Goal: Complete application form

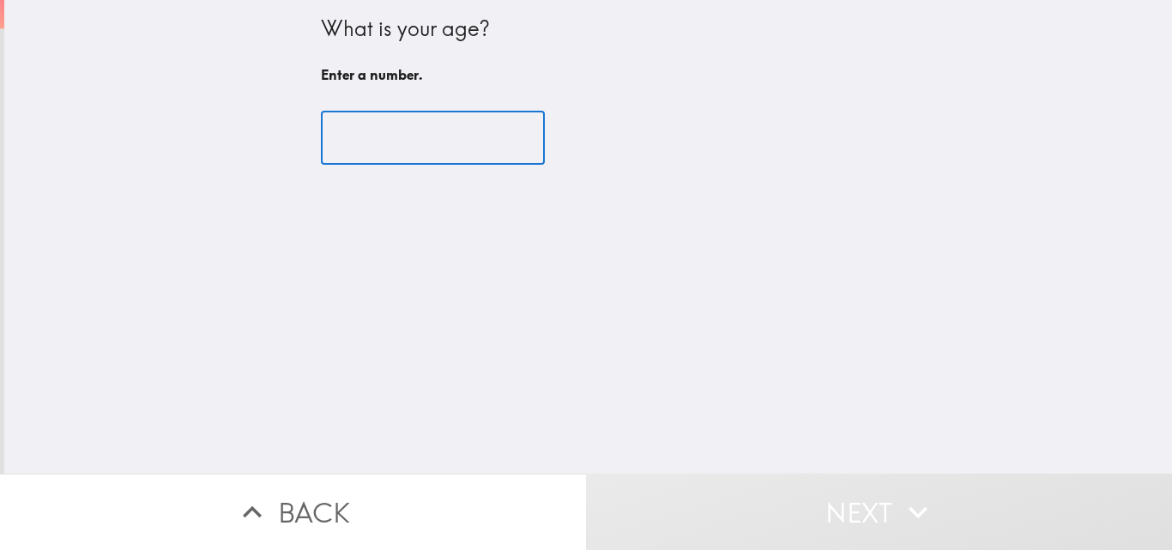
click at [400, 124] on input "number" at bounding box center [433, 138] width 224 height 53
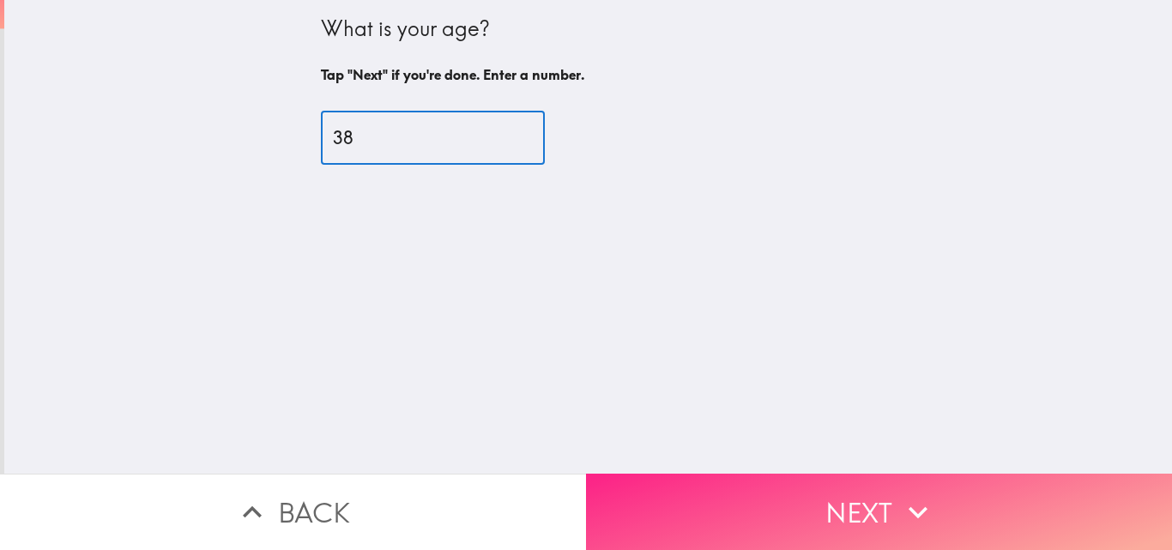
type input "38"
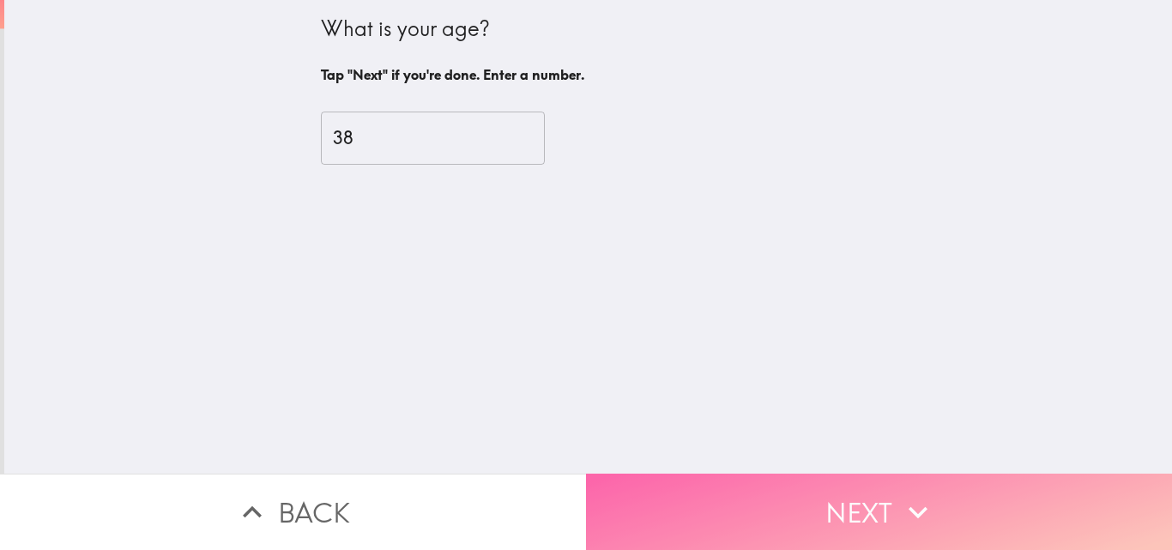
click at [795, 488] on button "Next" at bounding box center [879, 512] width 586 height 76
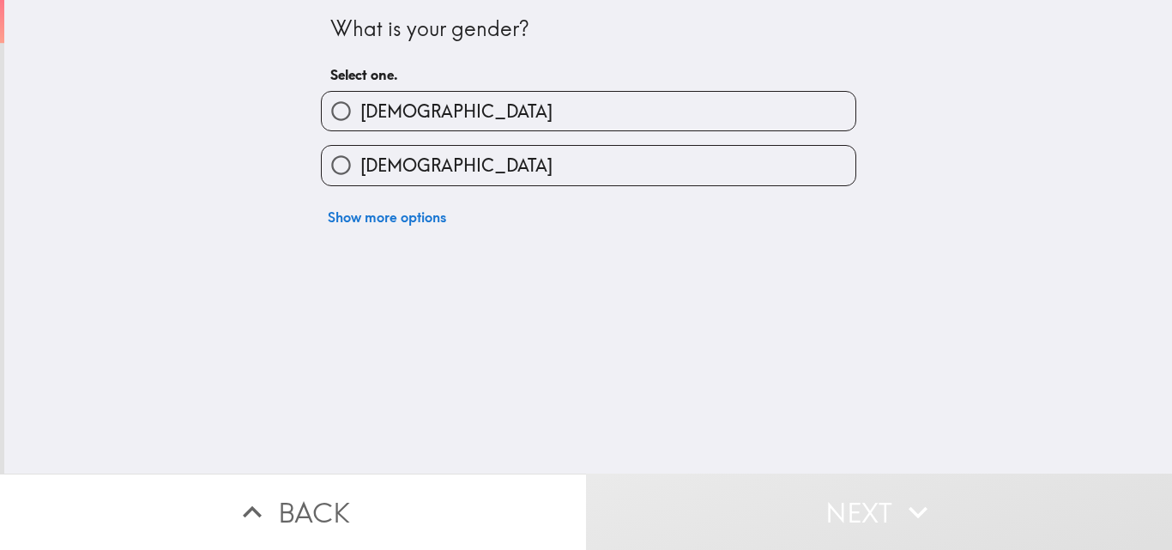
click at [419, 168] on label "[DEMOGRAPHIC_DATA]" at bounding box center [589, 165] width 534 height 39
click at [360, 168] on input "[DEMOGRAPHIC_DATA]" at bounding box center [341, 165] width 39 height 39
radio input "true"
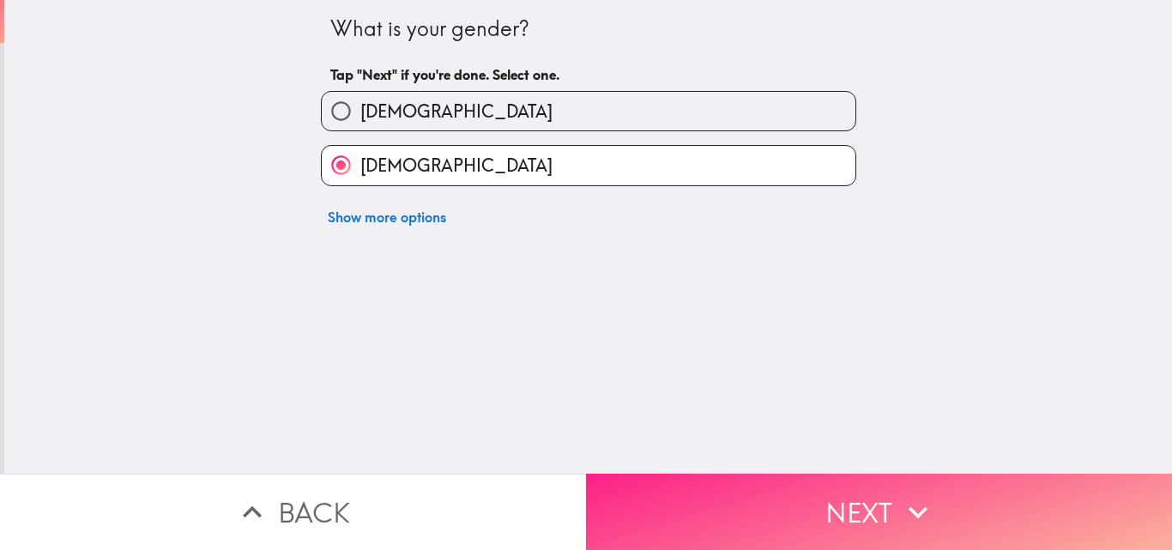
click at [865, 490] on button "Next" at bounding box center [879, 512] width 586 height 76
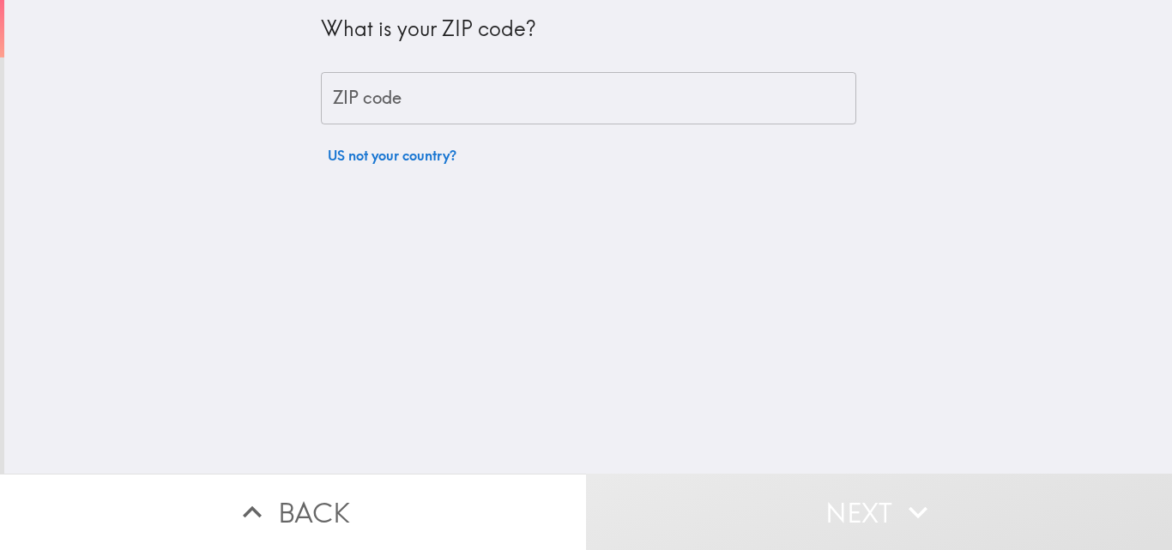
click at [434, 88] on input "ZIP code" at bounding box center [589, 98] width 536 height 53
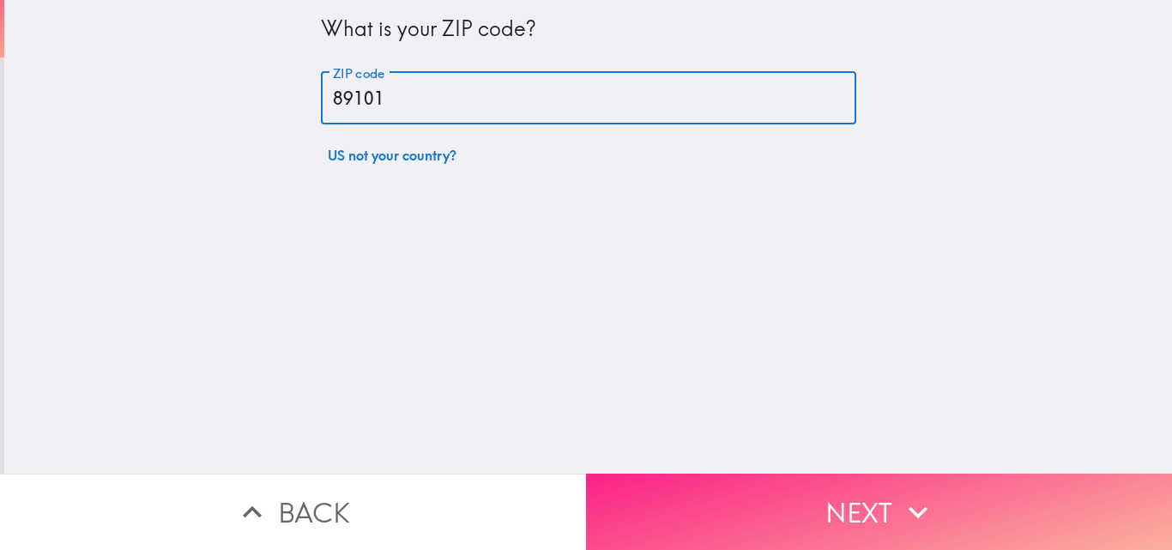
type input "89101"
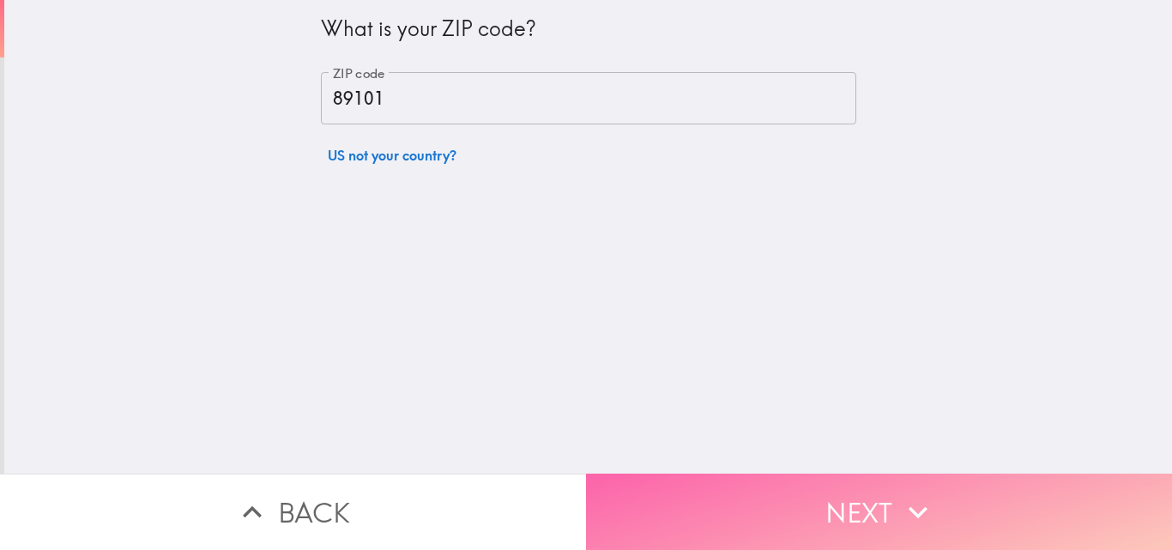
click at [748, 504] on button "Next" at bounding box center [879, 512] width 586 height 76
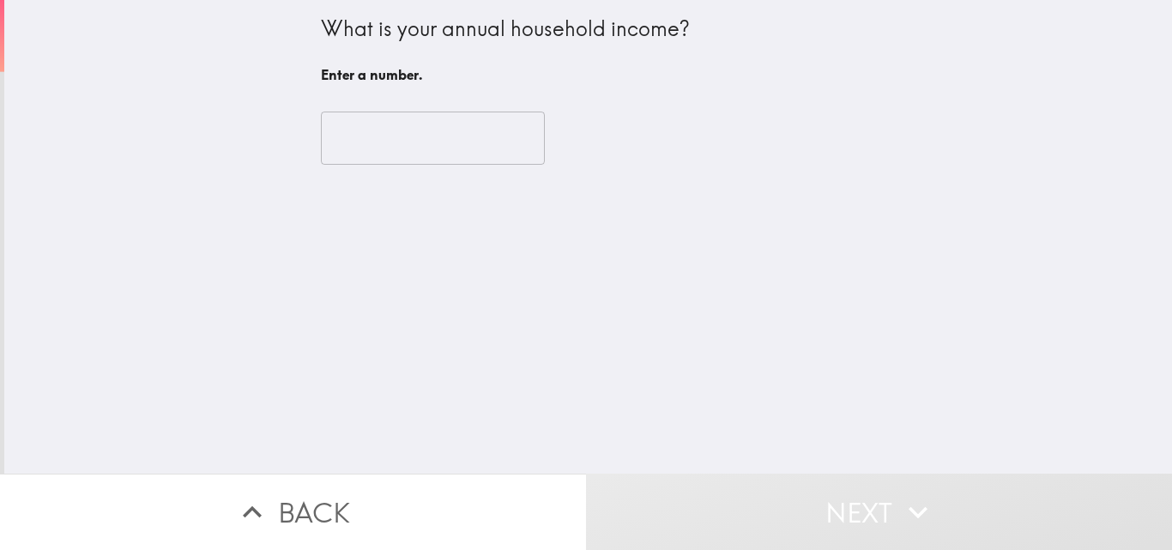
click at [460, 149] on input "number" at bounding box center [433, 138] width 224 height 53
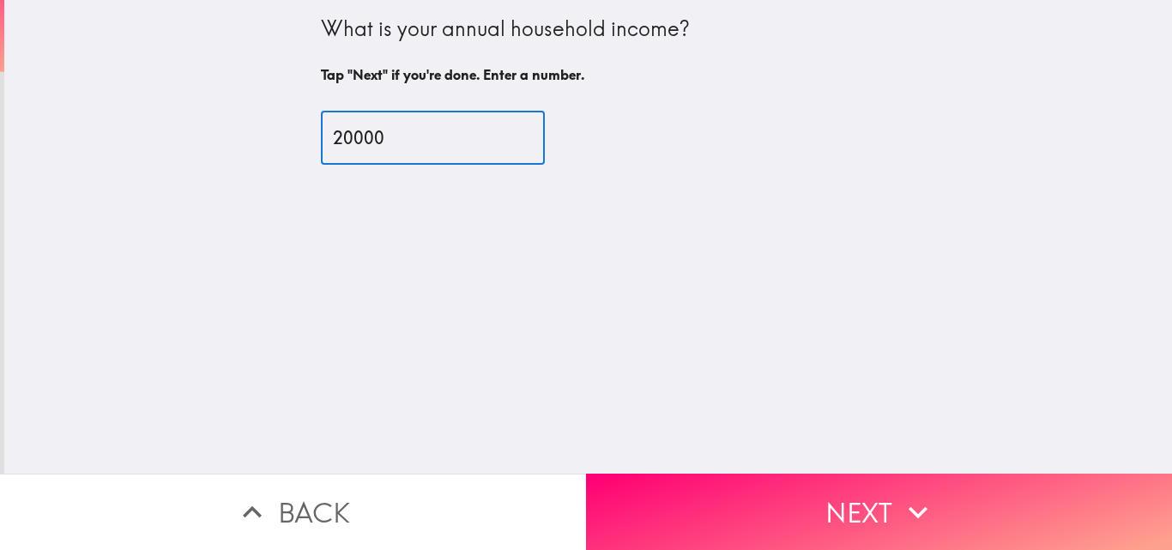
click at [358, 136] on input "20000" at bounding box center [433, 138] width 224 height 53
click at [376, 141] on input "20000" at bounding box center [433, 138] width 224 height 53
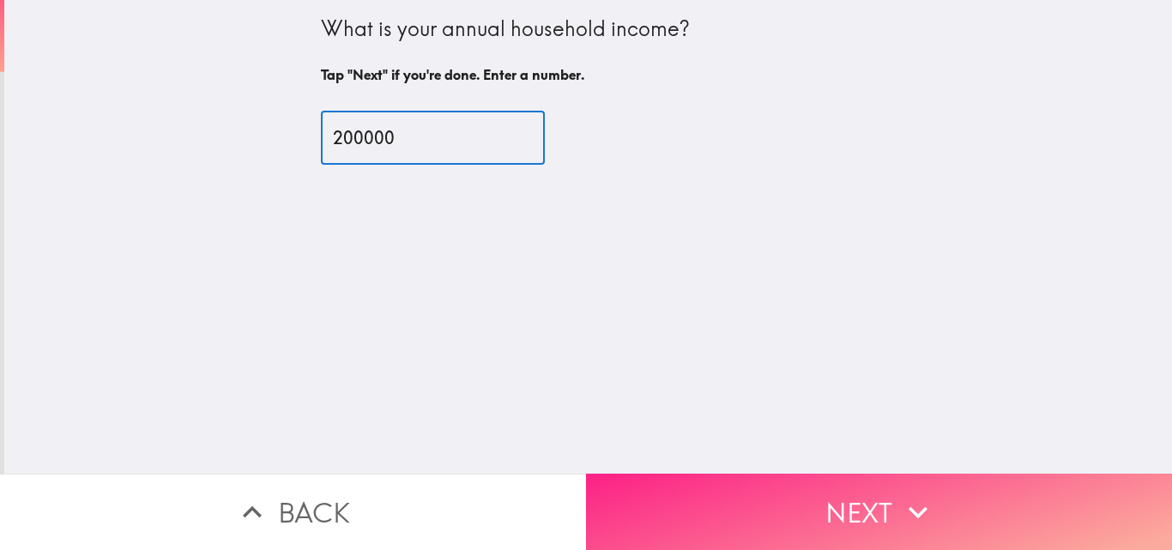
type input "200000"
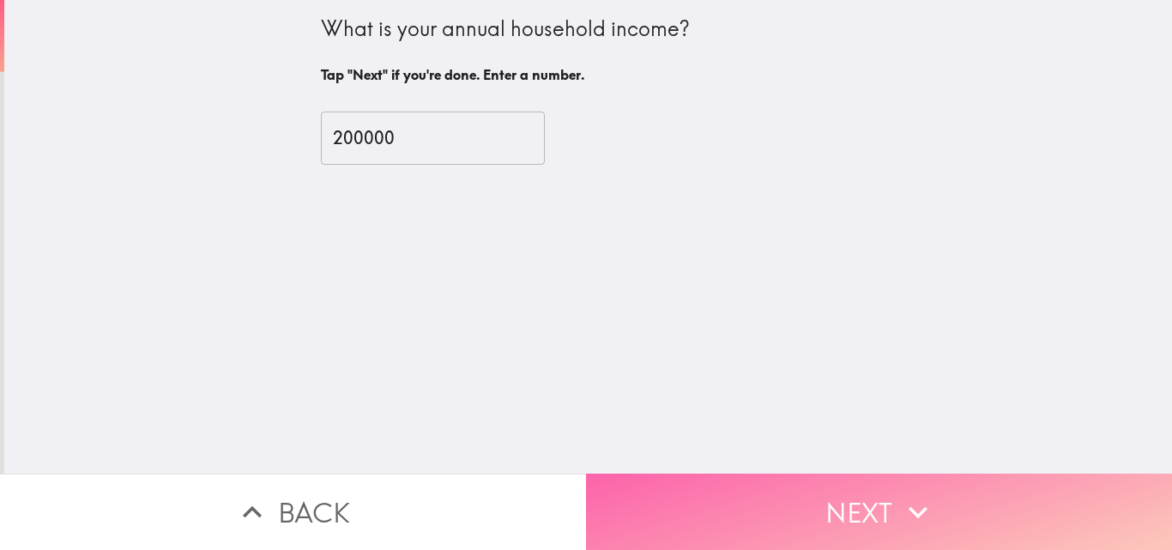
click at [856, 485] on button "Next" at bounding box center [879, 512] width 586 height 76
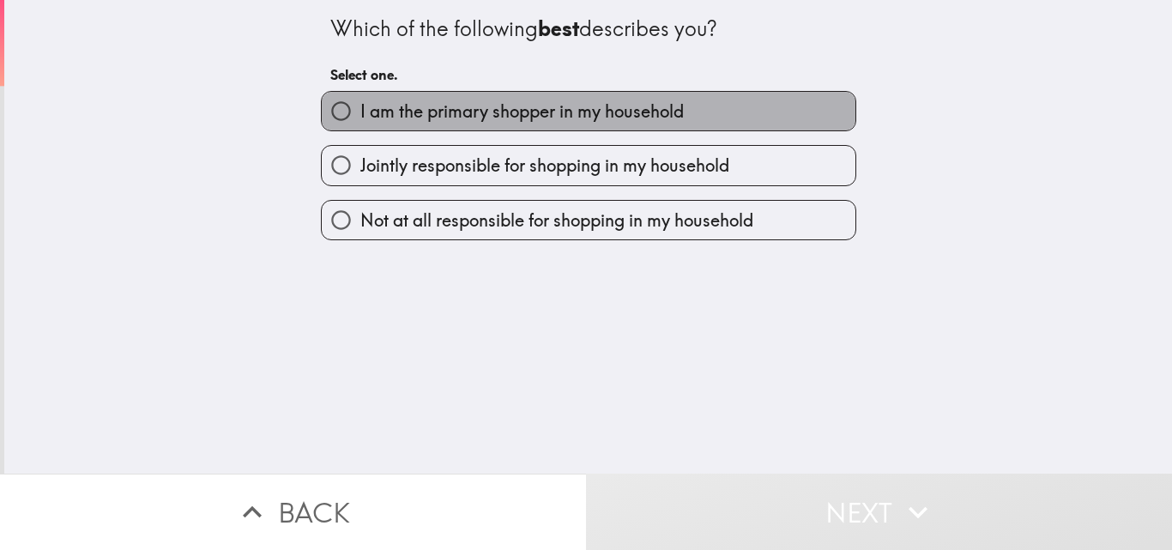
click at [694, 120] on label "I am the primary shopper in my household" at bounding box center [589, 111] width 534 height 39
click at [360, 120] on input "I am the primary shopper in my household" at bounding box center [341, 111] width 39 height 39
radio input "true"
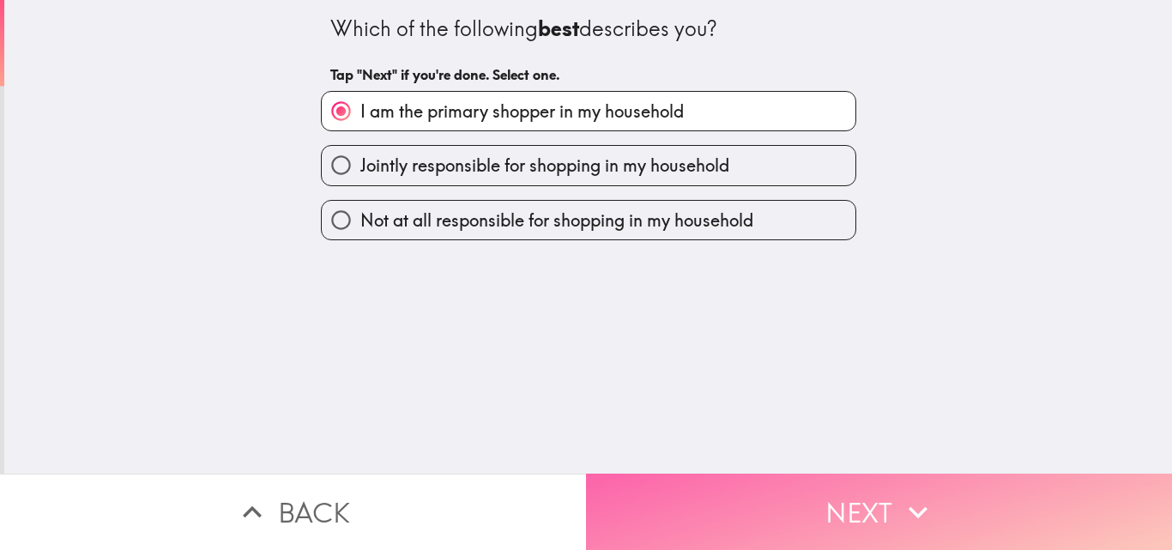
click at [870, 508] on button "Next" at bounding box center [879, 512] width 586 height 76
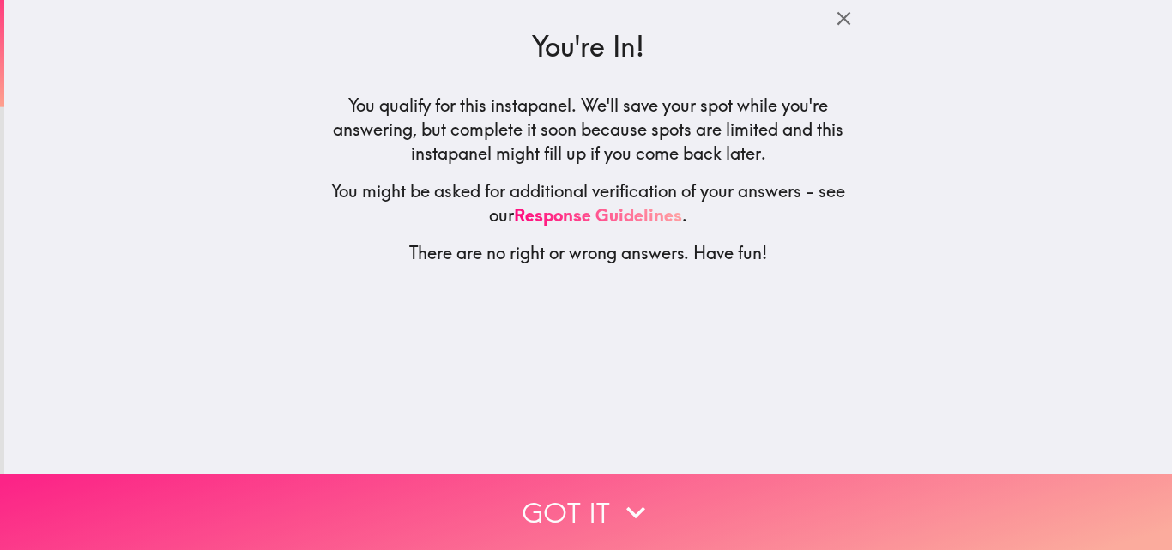
click at [606, 498] on button "Got it" at bounding box center [586, 512] width 1172 height 76
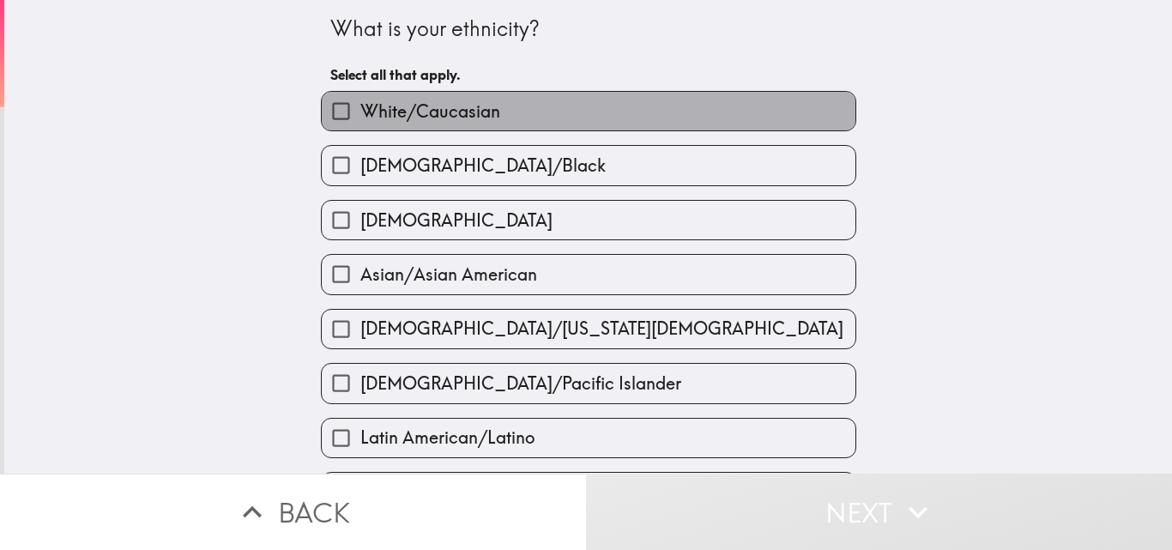
click at [439, 107] on span "White/Caucasian" at bounding box center [430, 112] width 140 height 24
click at [360, 107] on input "White/Caucasian" at bounding box center [341, 111] width 39 height 39
checkbox input "true"
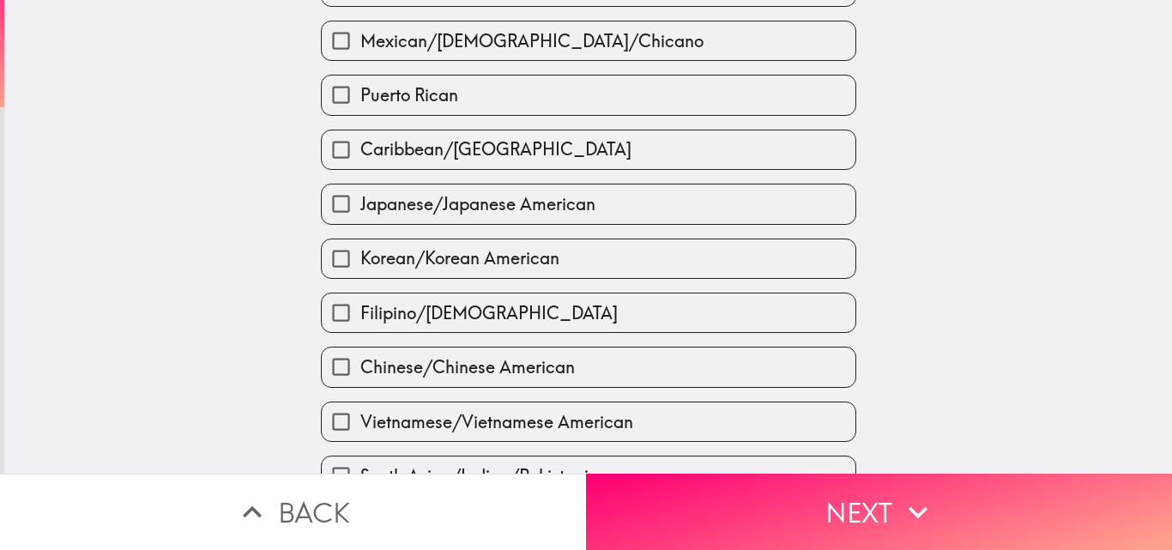
scroll to position [652, 0]
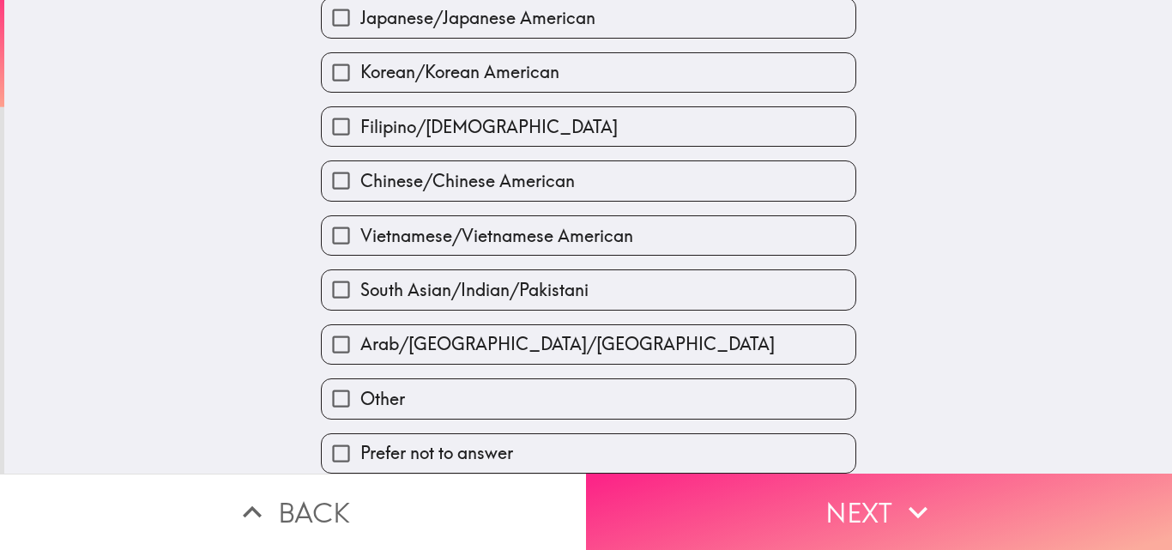
click at [902, 501] on icon "button" at bounding box center [918, 512] width 38 height 38
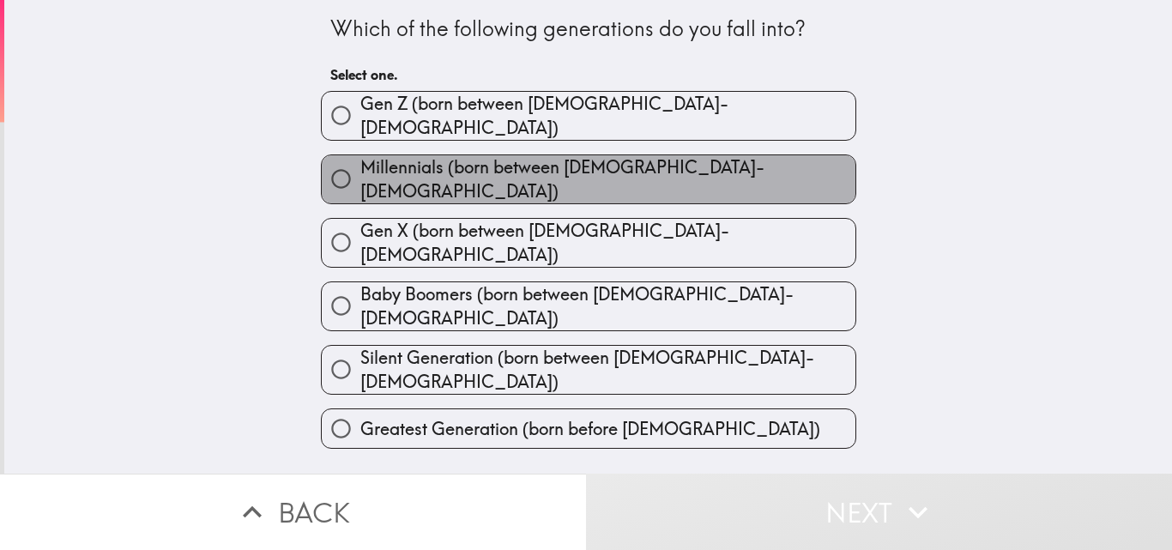
click at [590, 177] on span "Millennials (born between [DEMOGRAPHIC_DATA]-[DEMOGRAPHIC_DATA])" at bounding box center [607, 179] width 495 height 48
click at [360, 177] on input "Millennials (born between [DEMOGRAPHIC_DATA]-[DEMOGRAPHIC_DATA])" at bounding box center [341, 179] width 39 height 39
radio input "true"
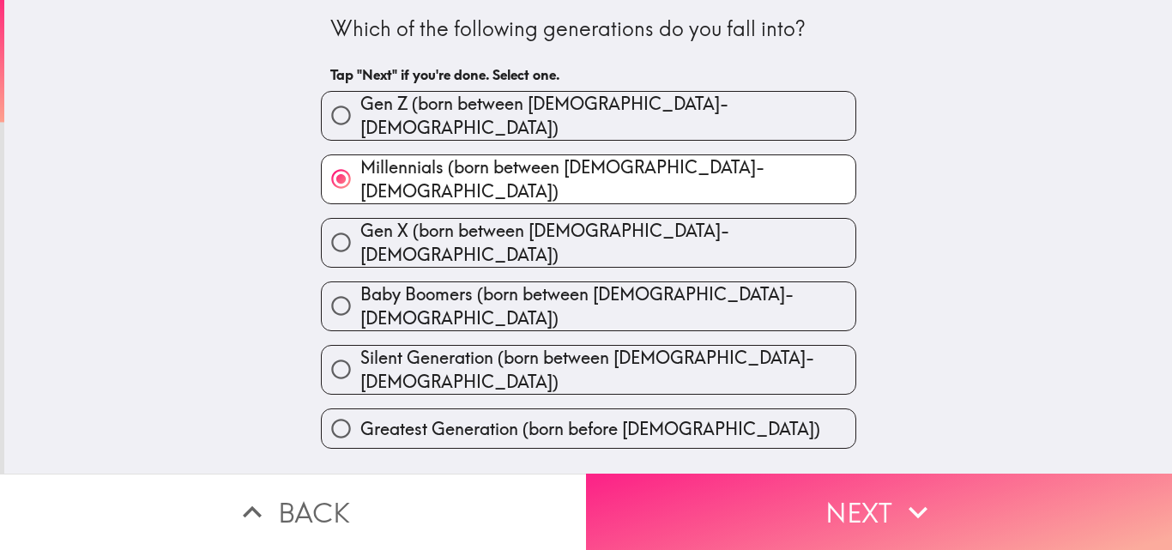
click at [779, 492] on button "Next" at bounding box center [879, 512] width 586 height 76
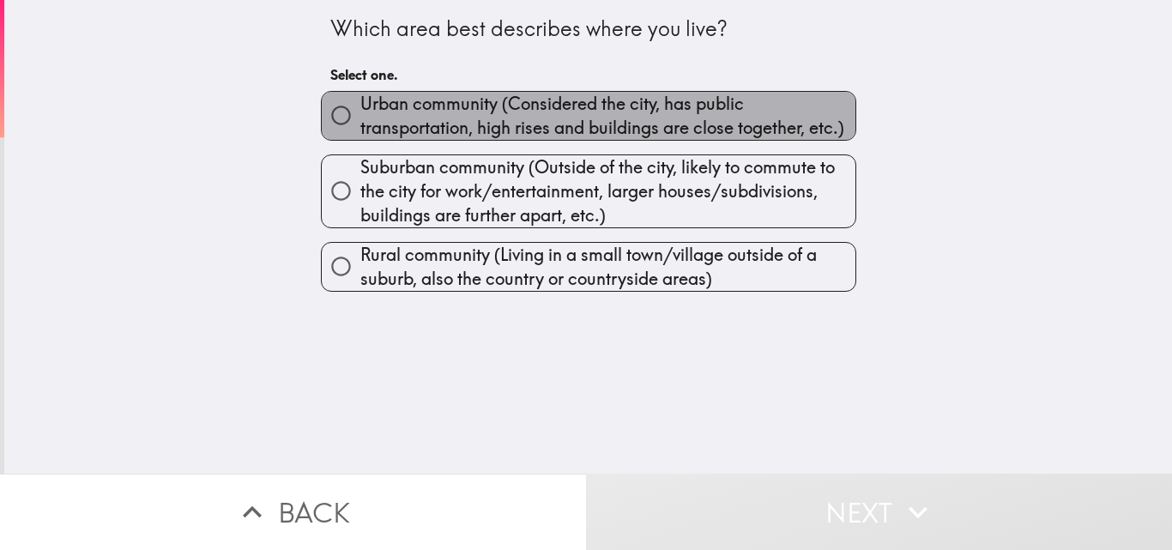
click at [458, 97] on span "Urban community (Considered the city, has public transportation, high rises and…" at bounding box center [607, 116] width 495 height 48
click at [360, 97] on input "Urban community (Considered the city, has public transportation, high rises and…" at bounding box center [341, 115] width 39 height 39
radio input "true"
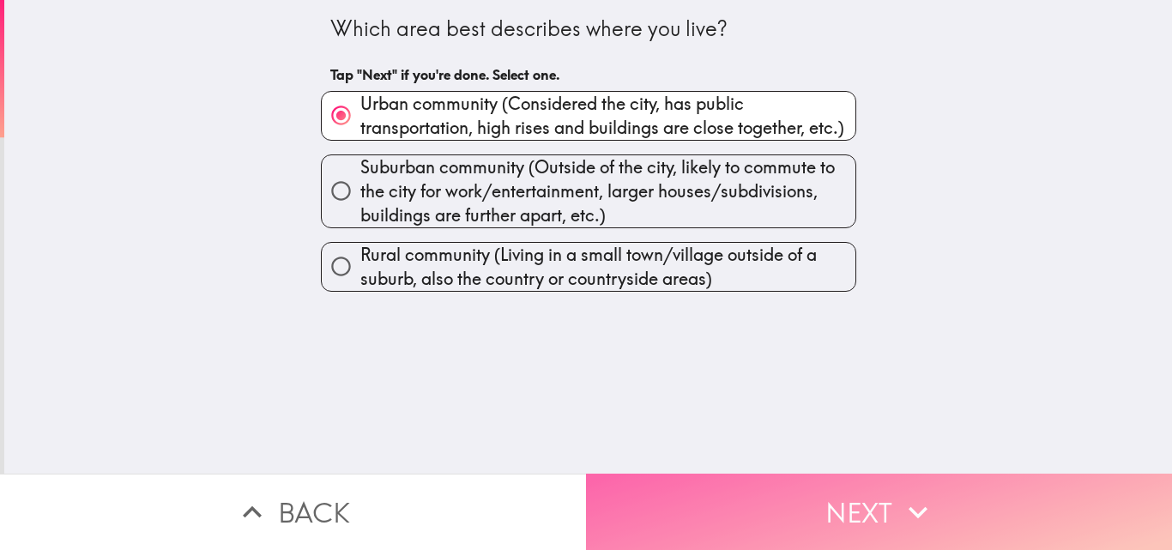
click at [859, 502] on button "Next" at bounding box center [879, 512] width 586 height 76
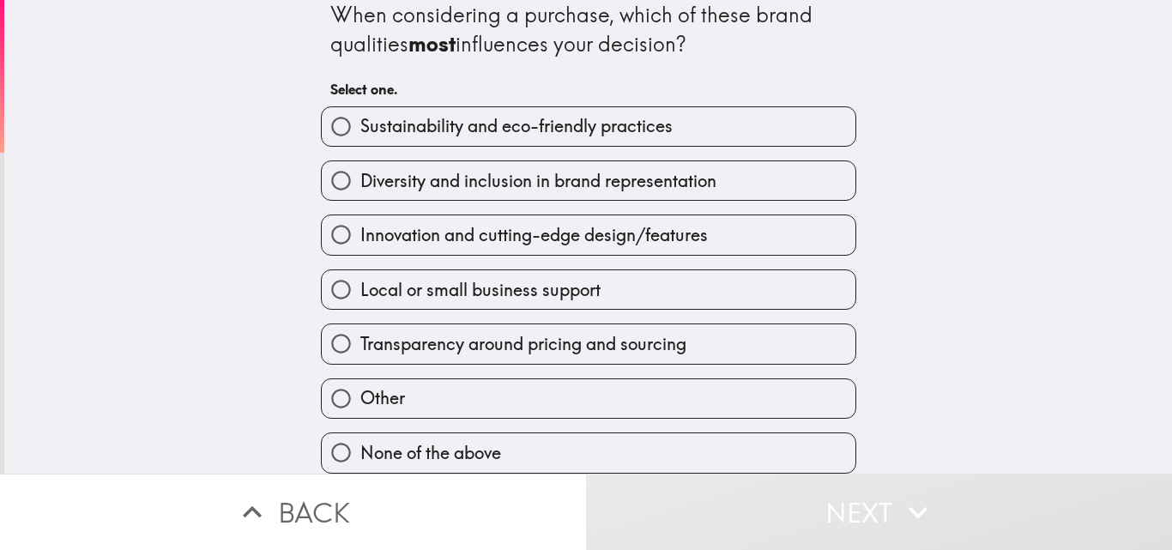
scroll to position [28, 0]
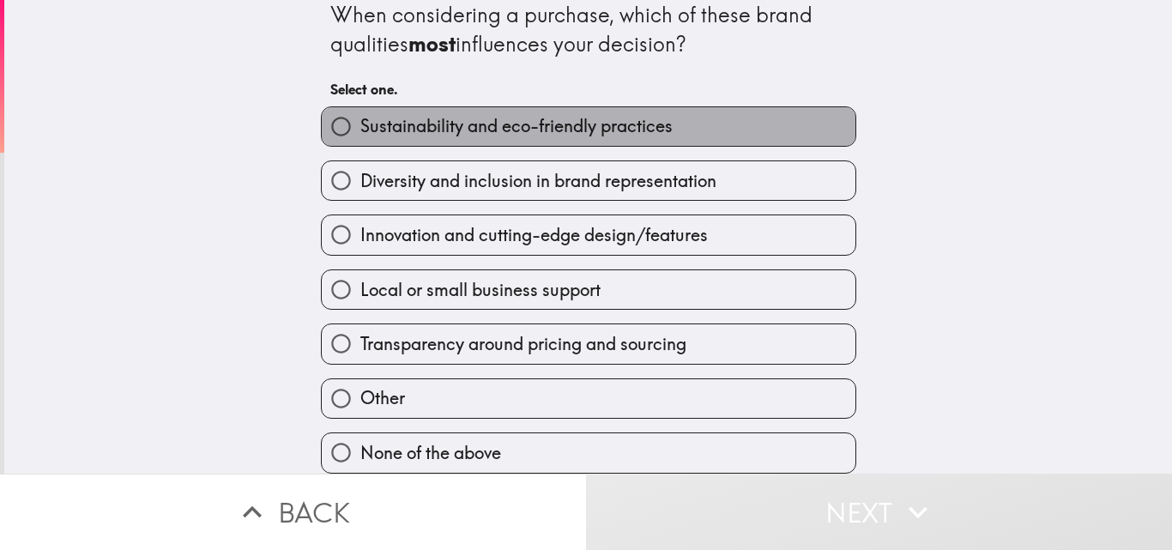
click at [455, 124] on label "Sustainability and eco-friendly practices" at bounding box center [589, 126] width 534 height 39
click at [360, 124] on input "Sustainability and eco-friendly practices" at bounding box center [341, 126] width 39 height 39
radio input "true"
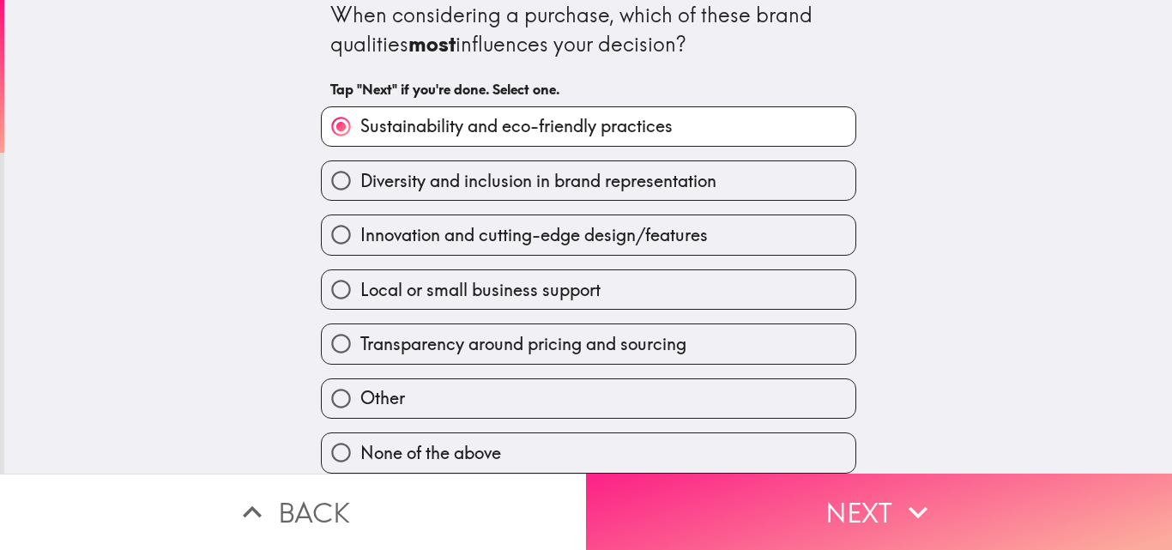
click at [863, 495] on button "Next" at bounding box center [879, 512] width 586 height 76
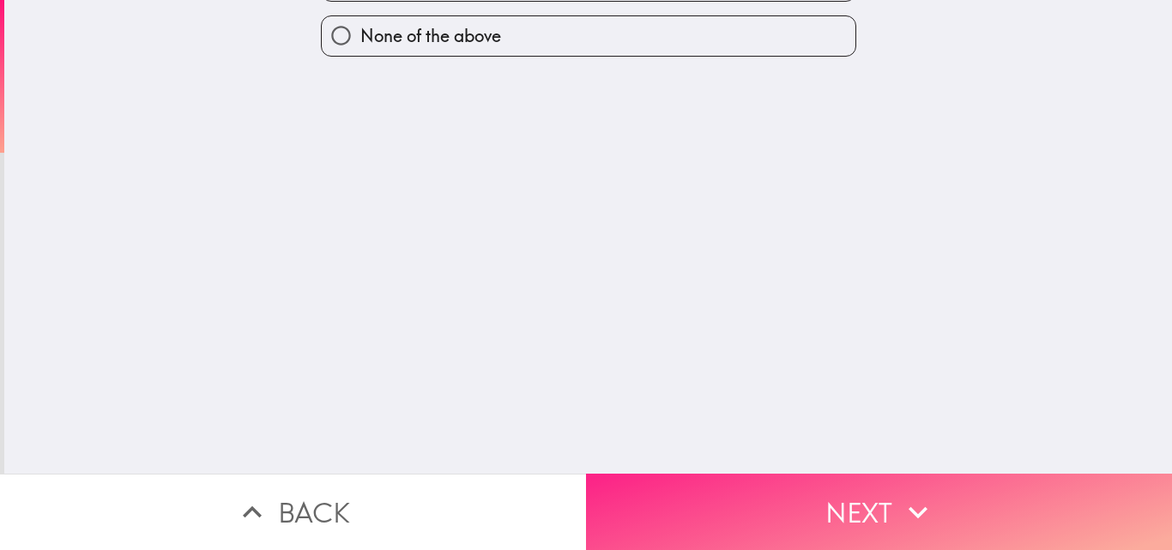
scroll to position [0, 0]
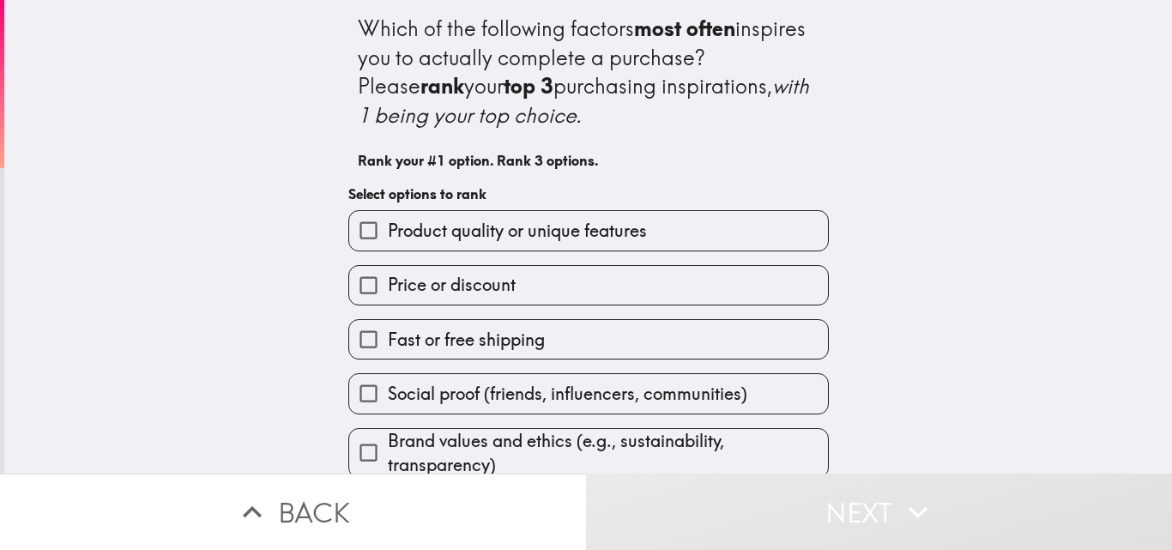
click at [466, 232] on span "Product quality or unique features" at bounding box center [517, 231] width 259 height 24
click at [388, 232] on input "Product quality or unique features" at bounding box center [368, 230] width 39 height 39
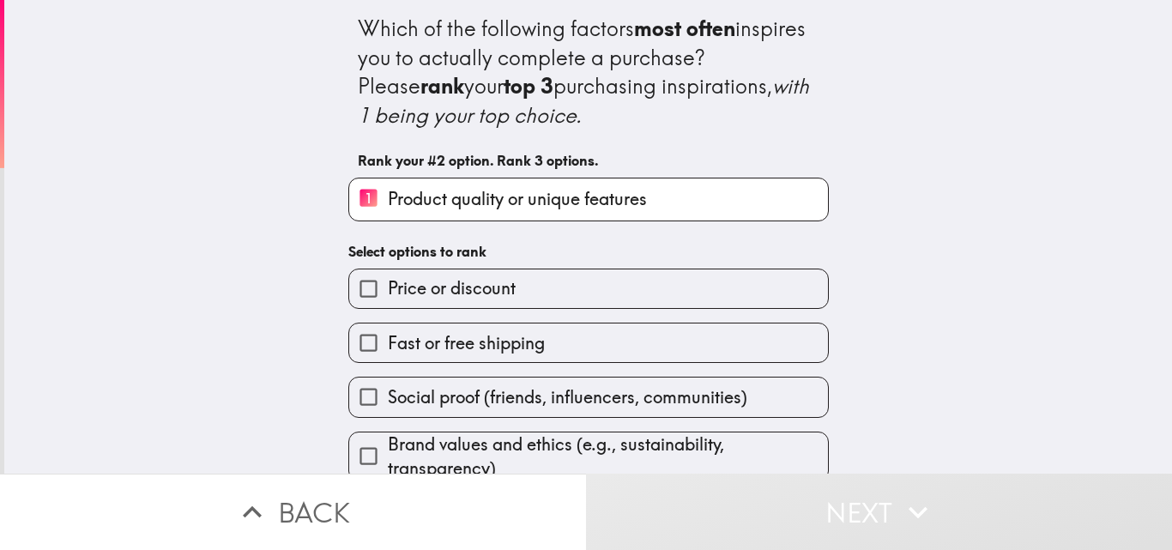
click at [528, 353] on span "Fast or free shipping" at bounding box center [466, 343] width 157 height 24
click at [388, 353] on input "Fast or free shipping" at bounding box center [368, 343] width 39 height 39
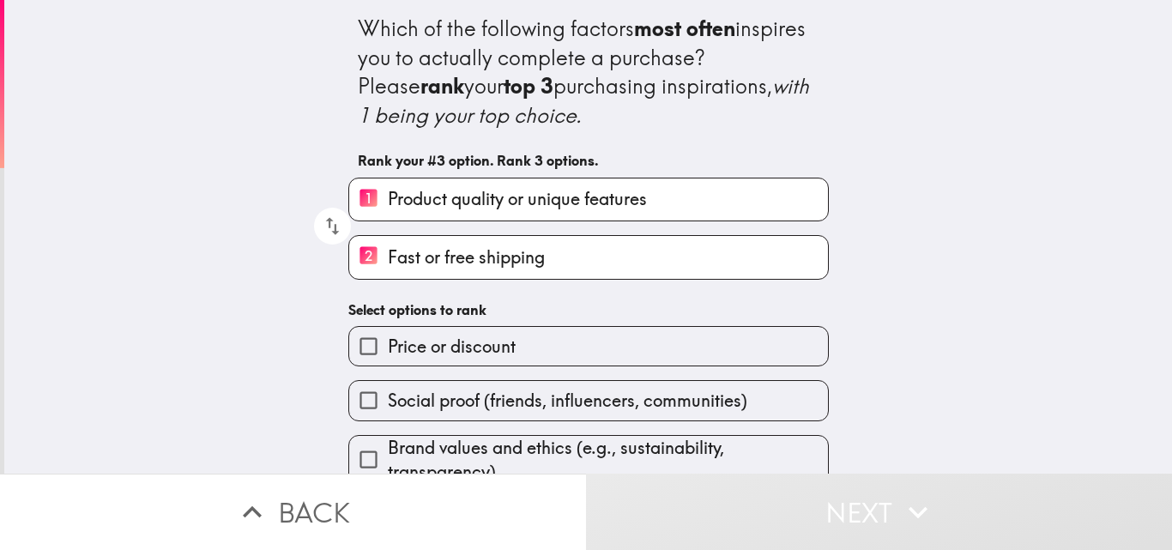
scroll to position [135, 0]
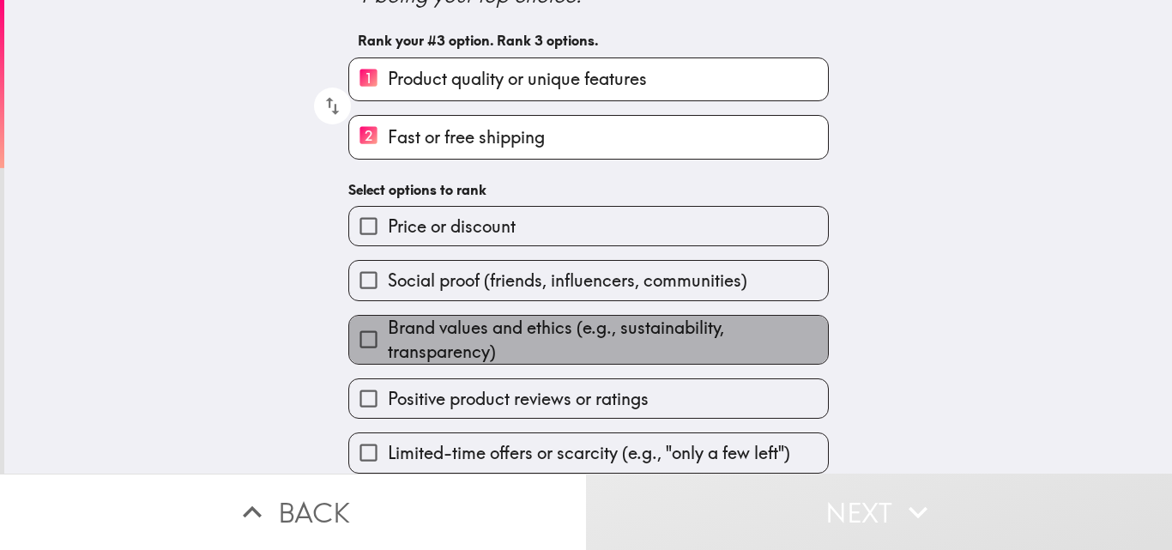
click at [437, 316] on span "Brand values and ethics (e.g., sustainability, transparency)" at bounding box center [608, 340] width 440 height 48
click at [388, 320] on input "Brand values and ethics (e.g., sustainability, transparency)" at bounding box center [368, 339] width 39 height 39
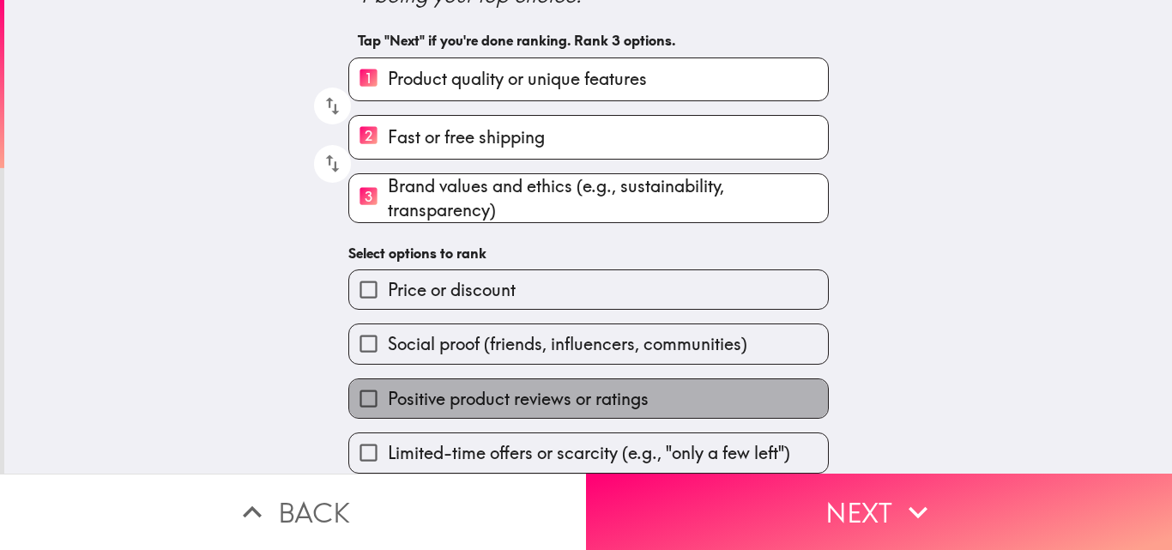
click at [522, 391] on span "Positive product reviews or ratings" at bounding box center [518, 399] width 261 height 24
click at [388, 391] on input "Positive product reviews or ratings" at bounding box center [368, 398] width 39 height 39
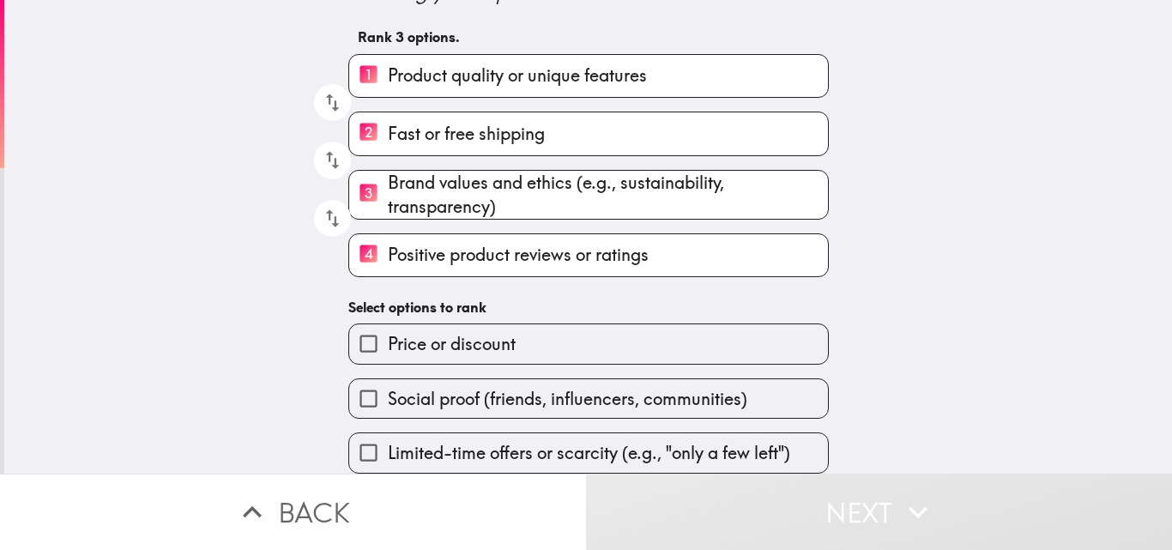
drag, startPoint x: 522, startPoint y: 391, endPoint x: 306, endPoint y: 414, distance: 216.6
click at [314, 414] on div "Which of the following factors most often inspires you to actually complete a p…" at bounding box center [588, 174] width 549 height 597
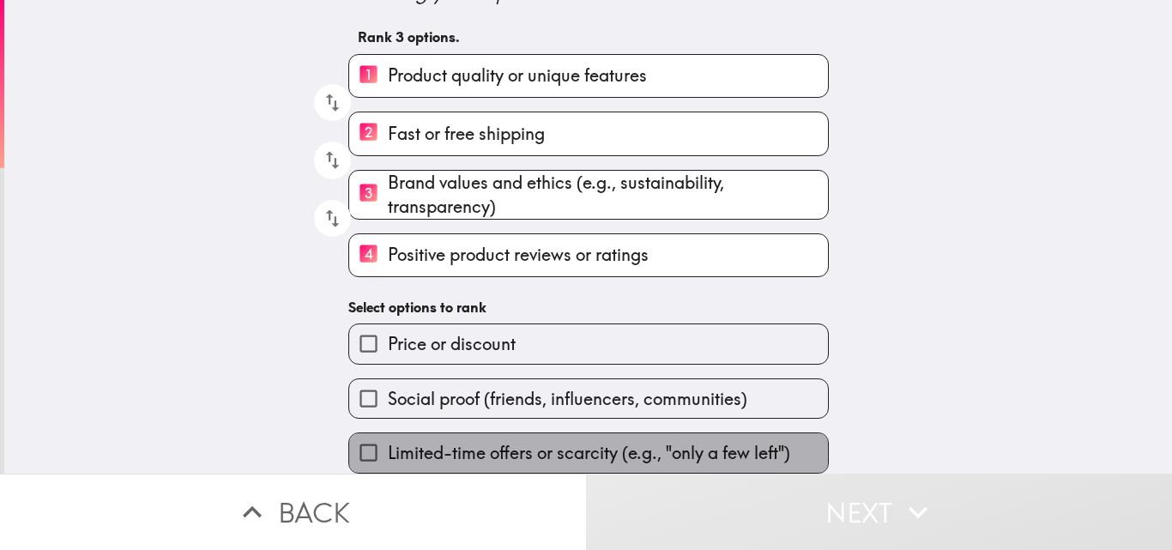
click at [585, 445] on span "Limited-time offers or scarcity (e.g., "only a few left")" at bounding box center [589, 453] width 403 height 24
click at [388, 445] on input "Limited-time offers or scarcity (e.g., "only a few left")" at bounding box center [368, 452] width 39 height 39
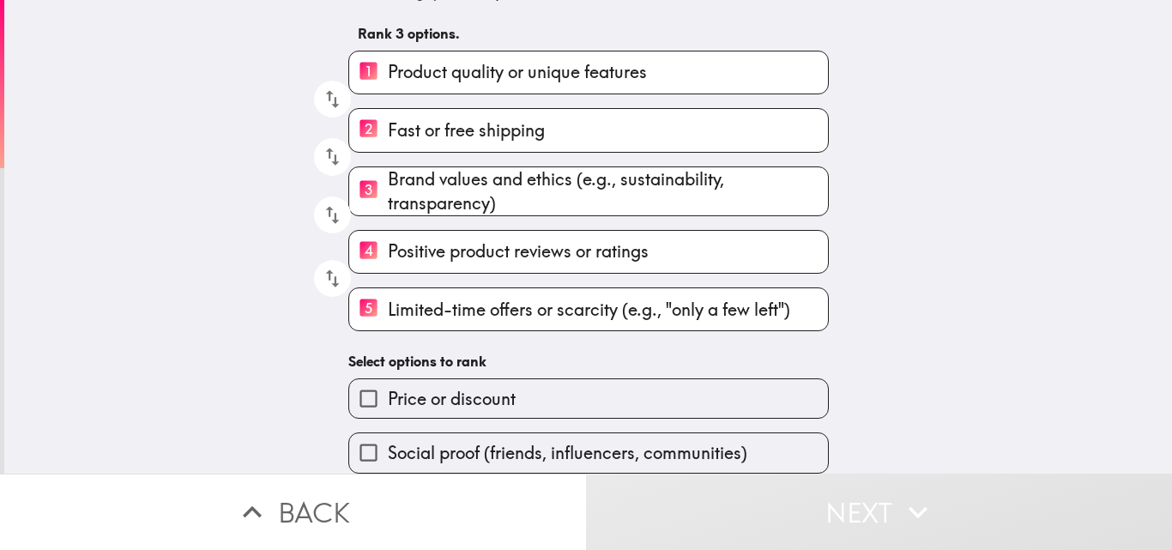
scroll to position [142, 0]
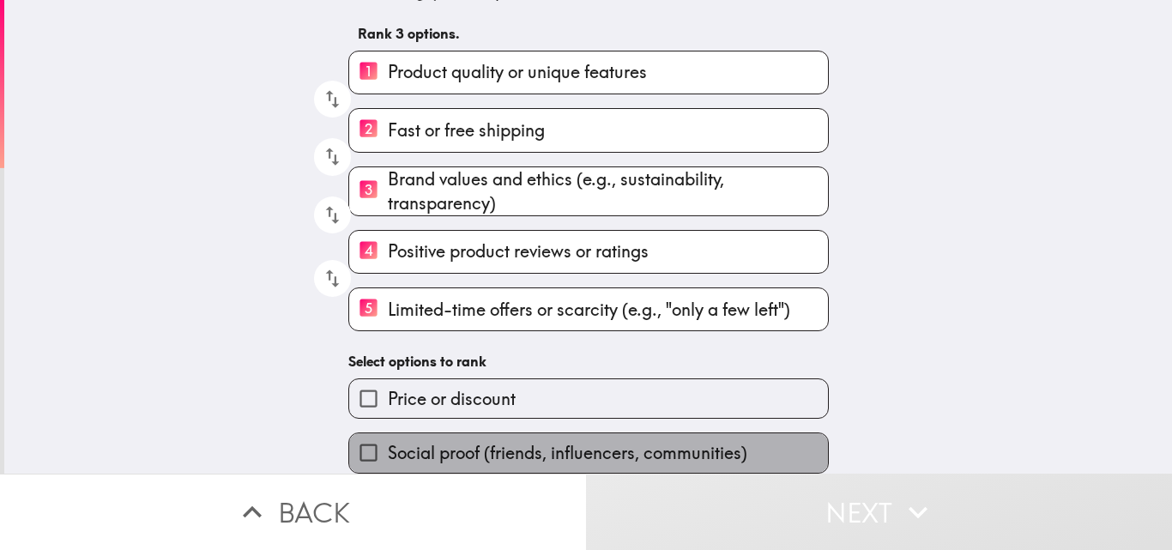
click at [486, 451] on label "Social proof (friends, influencers, communities)" at bounding box center [588, 452] width 479 height 39
click at [388, 451] on input "Social proof (friends, influencers, communities)" at bounding box center [368, 452] width 39 height 39
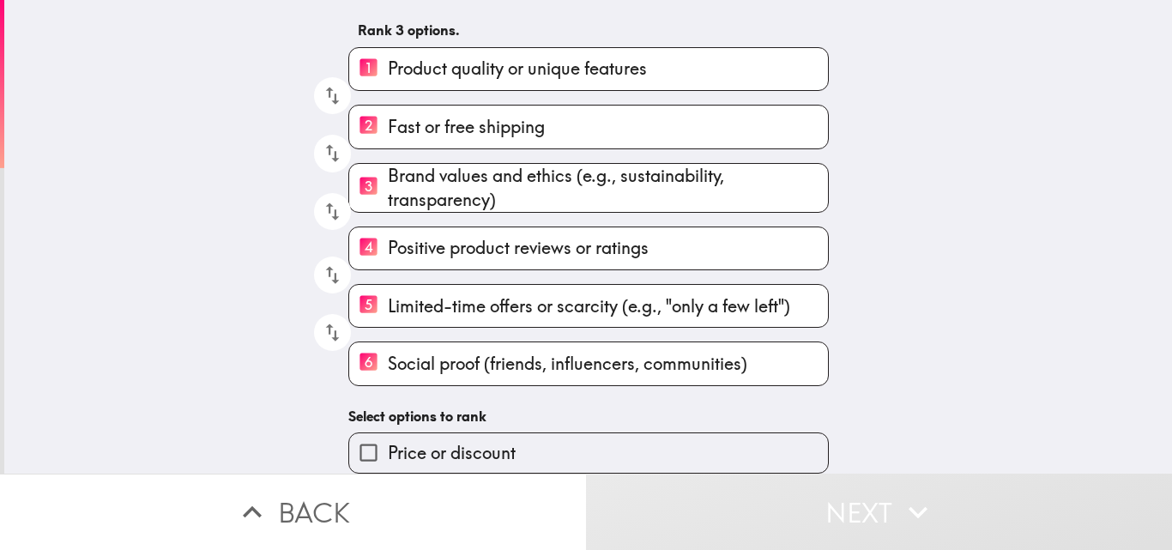
scroll to position [145, 0]
click at [426, 453] on label "Price or discount" at bounding box center [588, 452] width 479 height 39
click at [388, 453] on input "Price or discount" at bounding box center [368, 452] width 39 height 39
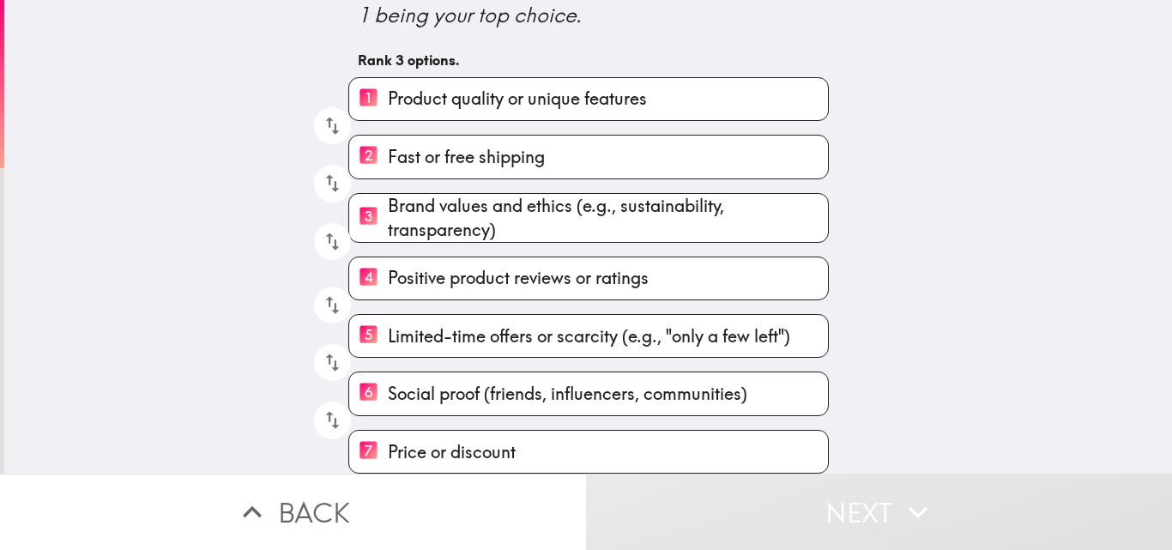
scroll to position [115, 0]
click at [445, 440] on span "Price or discount" at bounding box center [452, 452] width 128 height 24
click at [388, 438] on input "7 Price or discount" at bounding box center [368, 452] width 39 height 42
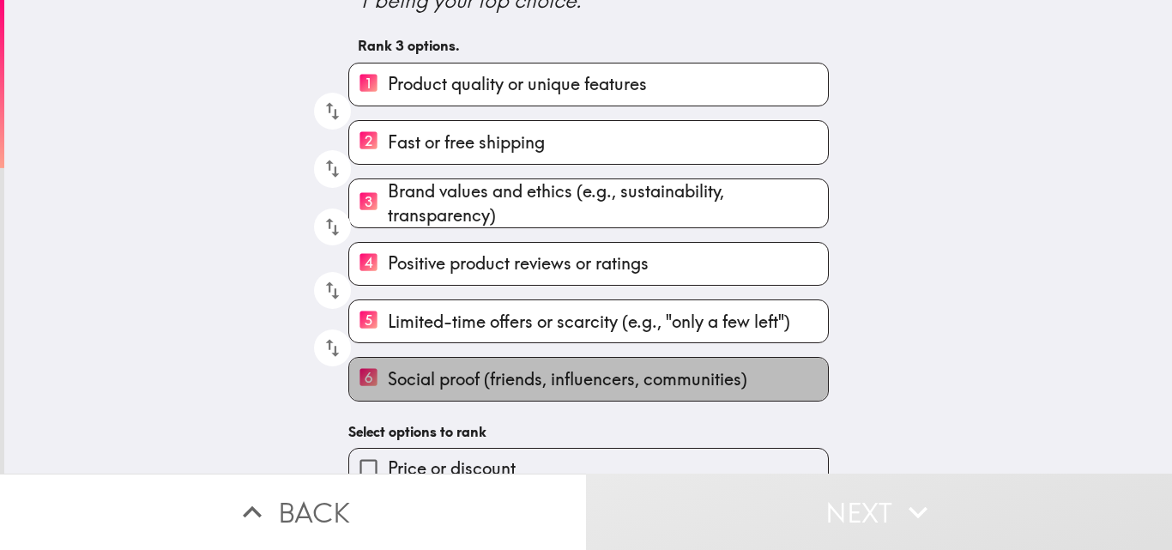
click at [426, 396] on label "6 Social proof (friends, influencers, communities)" at bounding box center [588, 379] width 479 height 42
click at [388, 396] on input "6 Social proof (friends, influencers, communities)" at bounding box center [368, 379] width 39 height 42
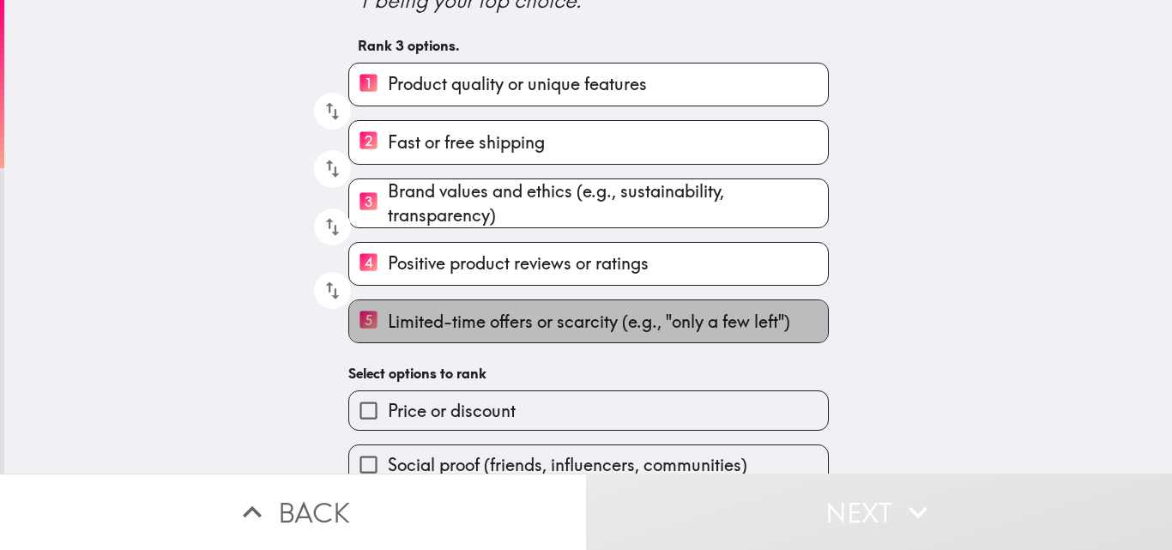
click at [421, 322] on span "Limited-time offers or scarcity (e.g., "only a few left")" at bounding box center [589, 322] width 403 height 24
click at [388, 322] on input "5 Limited-time offers or scarcity (e.g., "only a few left")" at bounding box center [368, 321] width 39 height 42
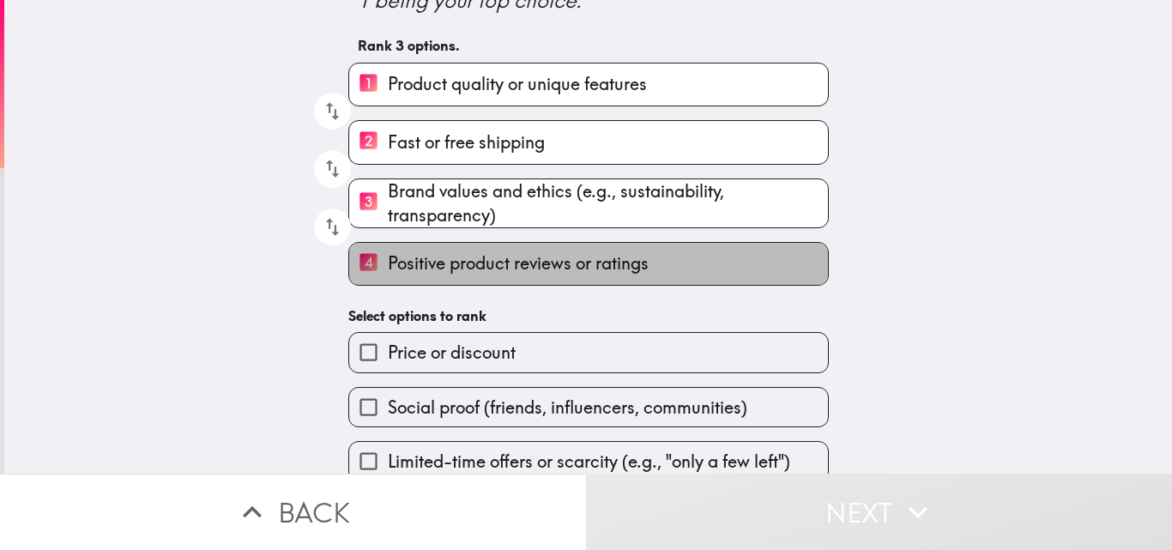
click at [423, 250] on label "4 Positive product reviews or ratings" at bounding box center [588, 264] width 479 height 42
click at [388, 250] on input "4 Positive product reviews or ratings" at bounding box center [368, 264] width 39 height 42
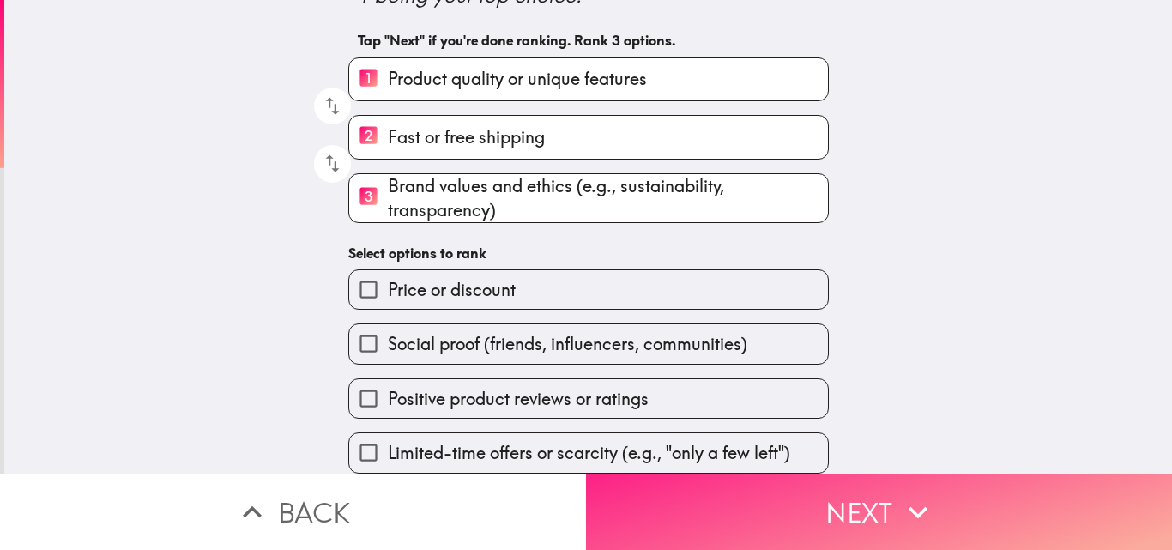
scroll to position [135, 0]
click at [911, 506] on icon "button" at bounding box center [918, 512] width 19 height 12
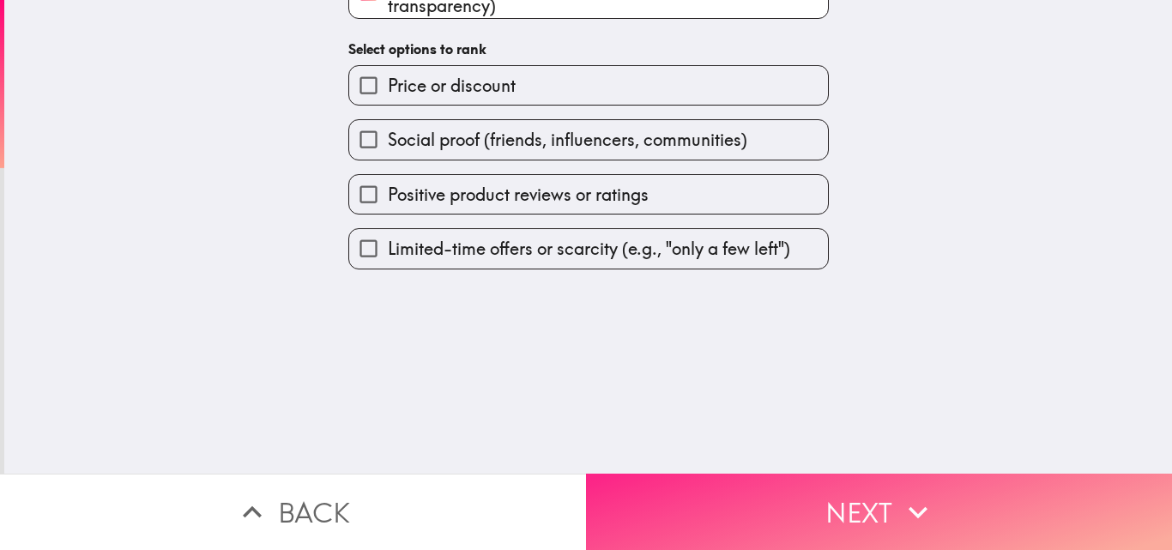
scroll to position [0, 0]
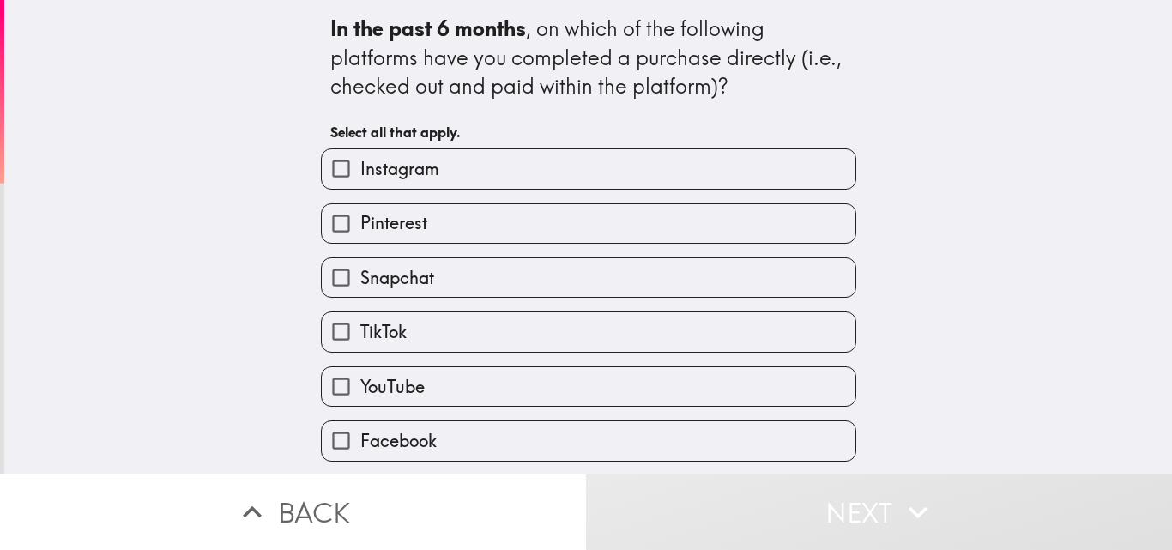
click at [376, 174] on span "Instagram" at bounding box center [399, 169] width 79 height 24
click at [360, 174] on input "Instagram" at bounding box center [341, 168] width 39 height 39
checkbox input "true"
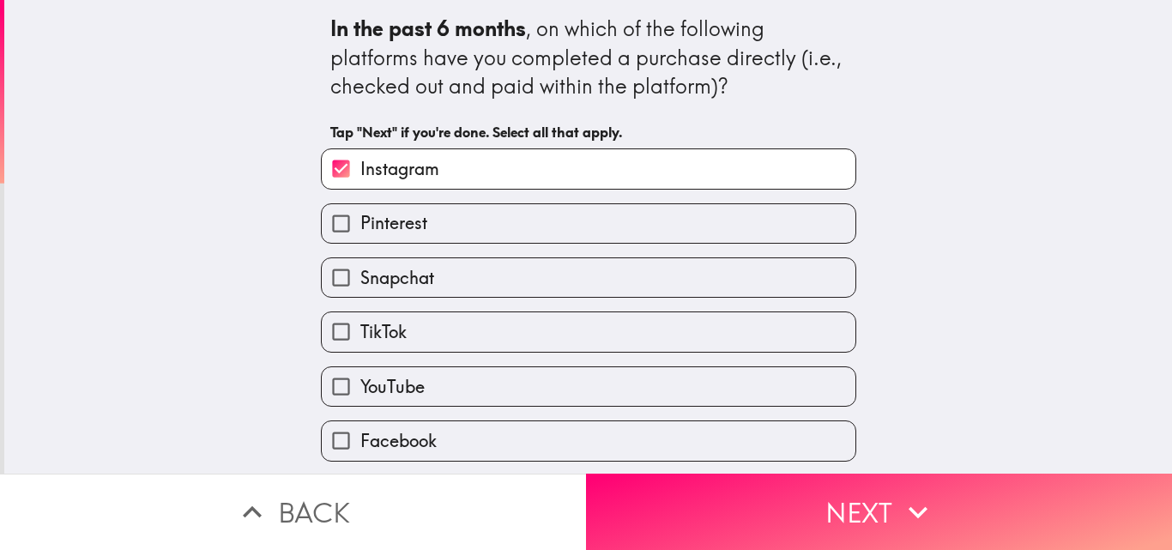
click at [384, 230] on span "Pinterest" at bounding box center [393, 223] width 67 height 24
click at [360, 230] on input "Pinterest" at bounding box center [341, 223] width 39 height 39
checkbox input "true"
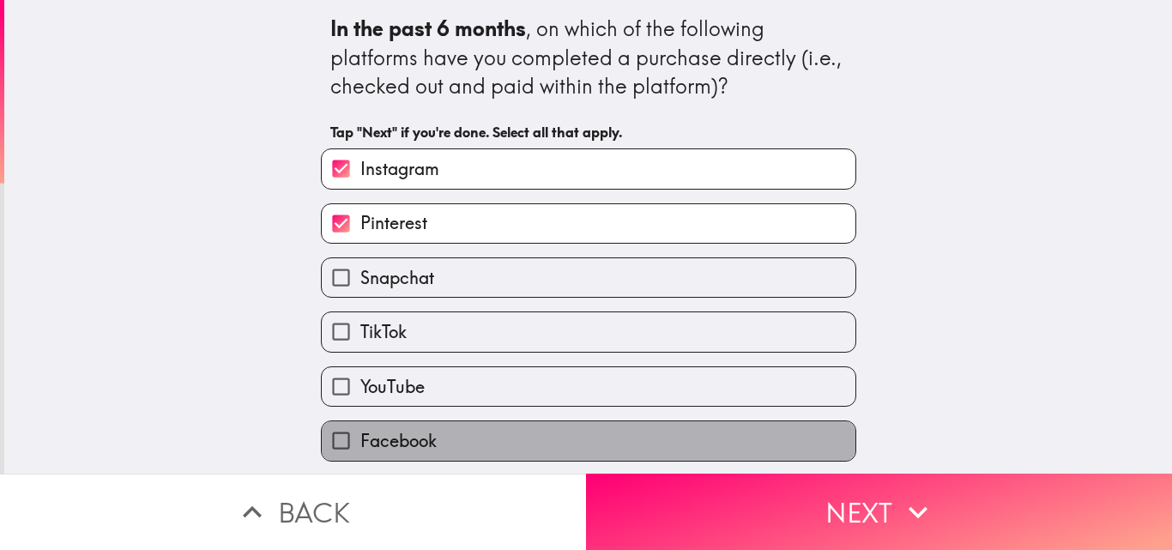
click at [431, 427] on label "Facebook" at bounding box center [589, 440] width 534 height 39
click at [360, 427] on input "Facebook" at bounding box center [341, 440] width 39 height 39
checkbox input "true"
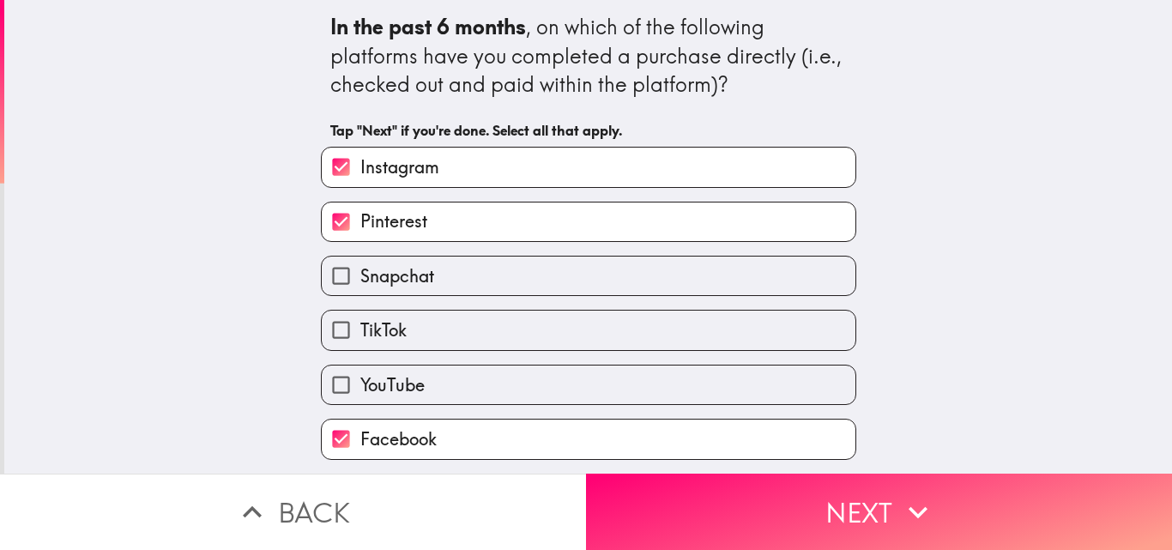
scroll to position [57, 0]
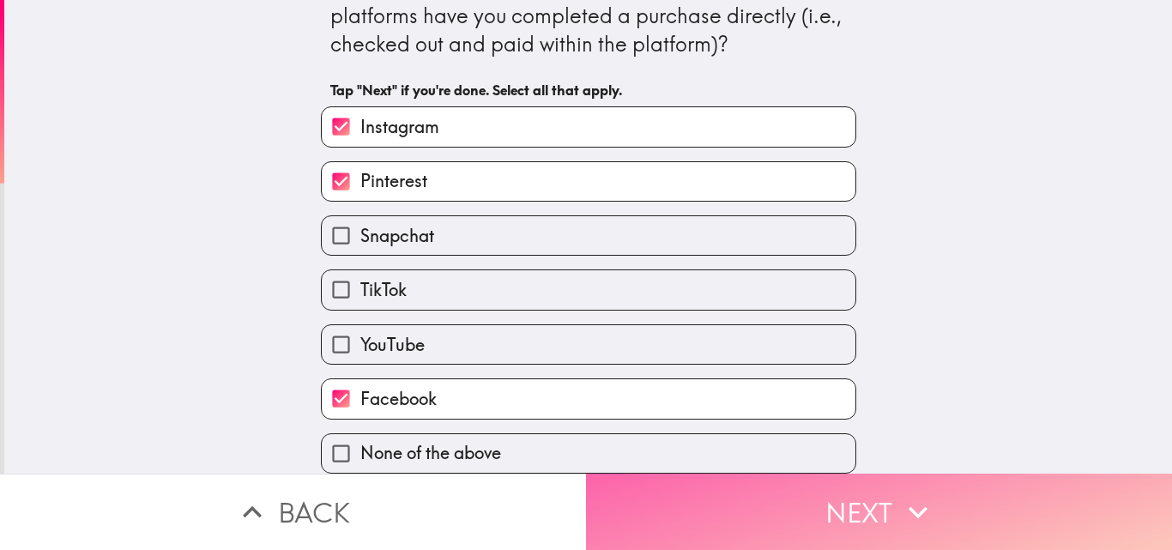
click at [941, 483] on button "Next" at bounding box center [879, 512] width 586 height 76
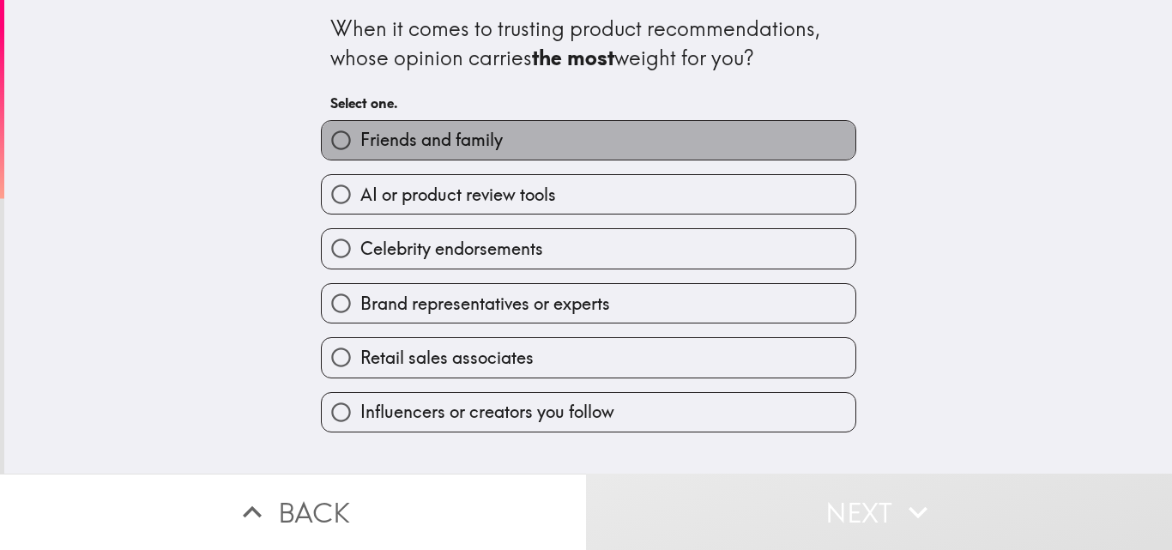
click at [372, 133] on span "Friends and family" at bounding box center [431, 140] width 142 height 24
click at [360, 133] on input "Friends and family" at bounding box center [341, 140] width 39 height 39
radio input "true"
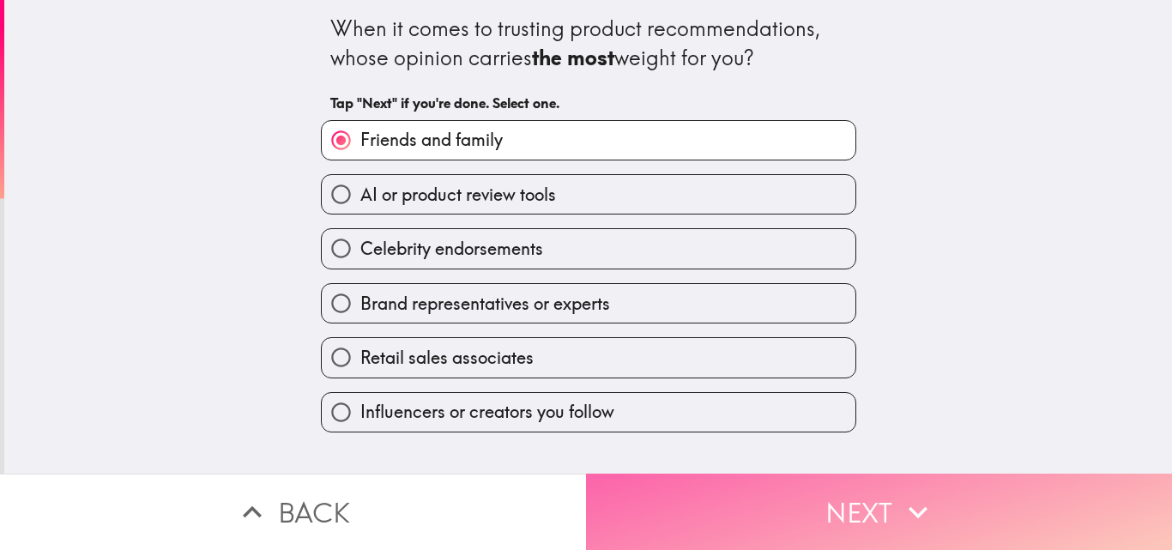
click at [820, 509] on button "Next" at bounding box center [879, 512] width 586 height 76
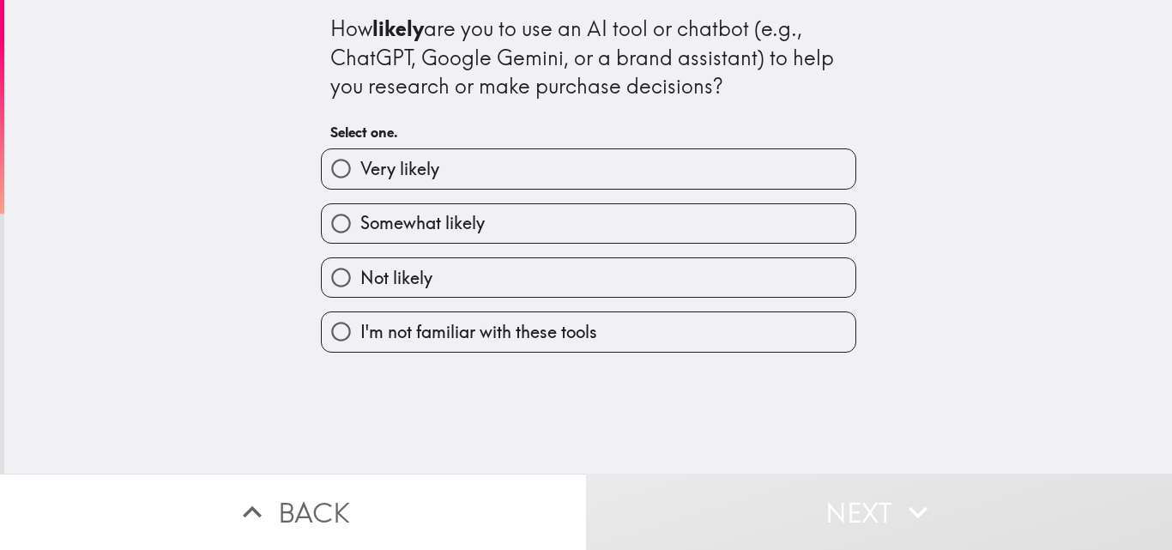
click at [372, 140] on div "Very likely" at bounding box center [581, 162] width 549 height 54
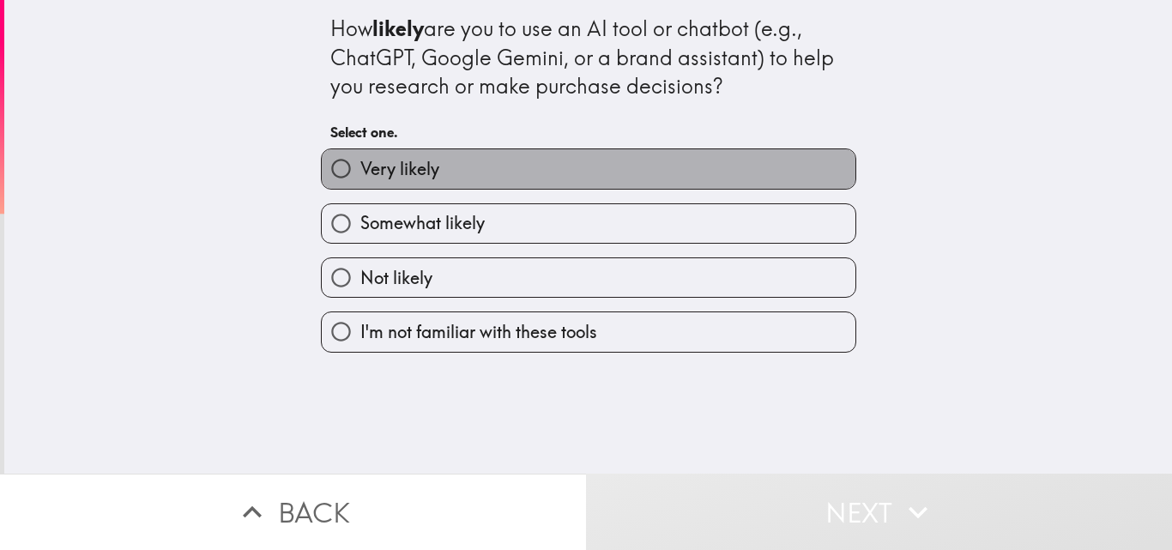
click at [385, 152] on label "Very likely" at bounding box center [589, 168] width 534 height 39
click at [360, 152] on input "Very likely" at bounding box center [341, 168] width 39 height 39
radio input "true"
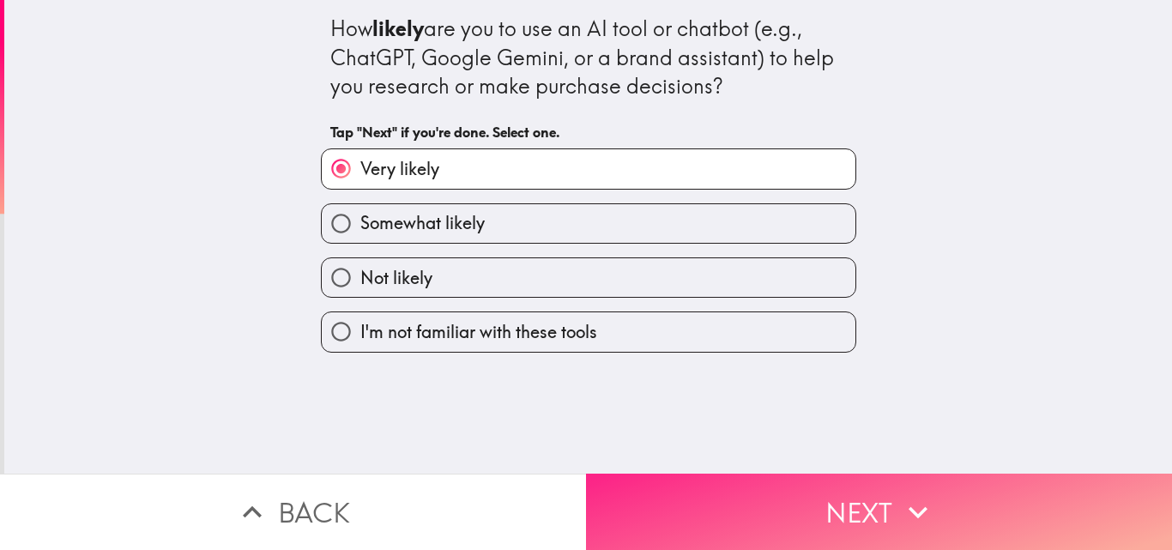
click at [782, 495] on button "Next" at bounding box center [879, 512] width 586 height 76
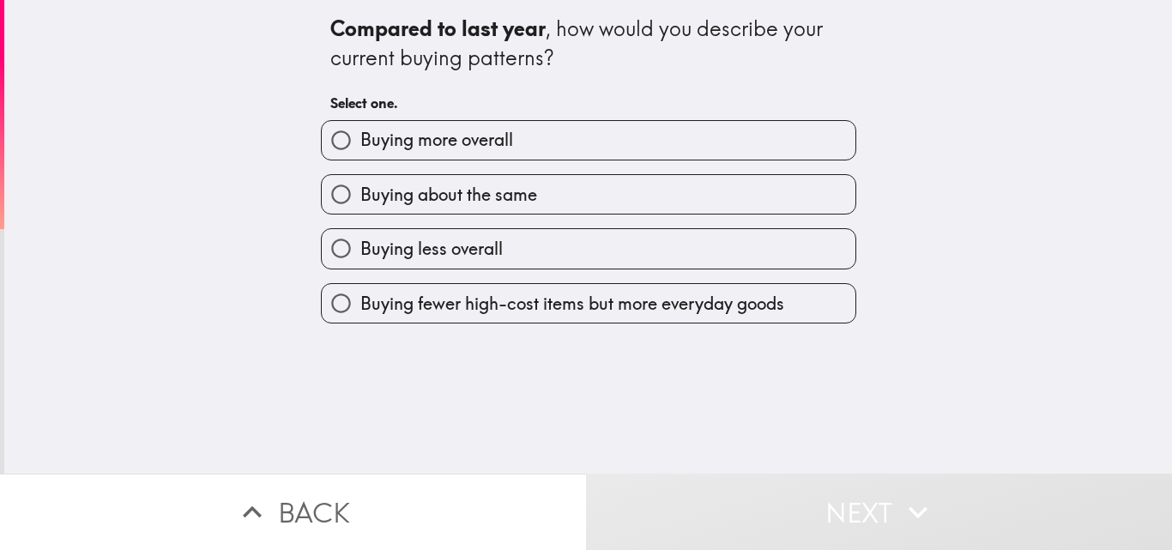
click at [486, 142] on span "Buying more overall" at bounding box center [436, 140] width 153 height 24
click at [360, 142] on input "Buying more overall" at bounding box center [341, 140] width 39 height 39
radio input "true"
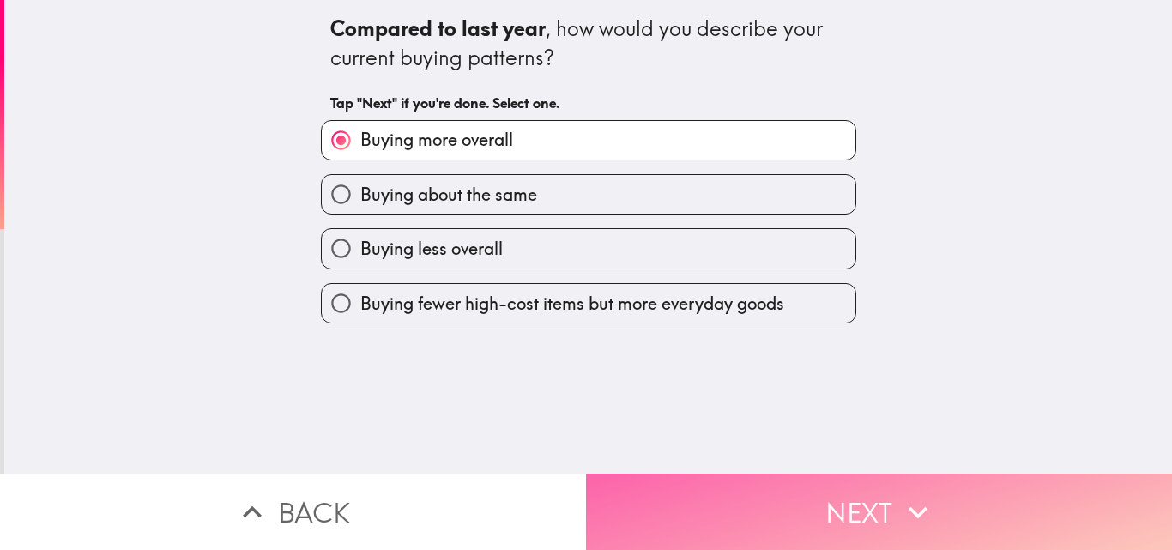
click at [786, 495] on button "Next" at bounding box center [879, 512] width 586 height 76
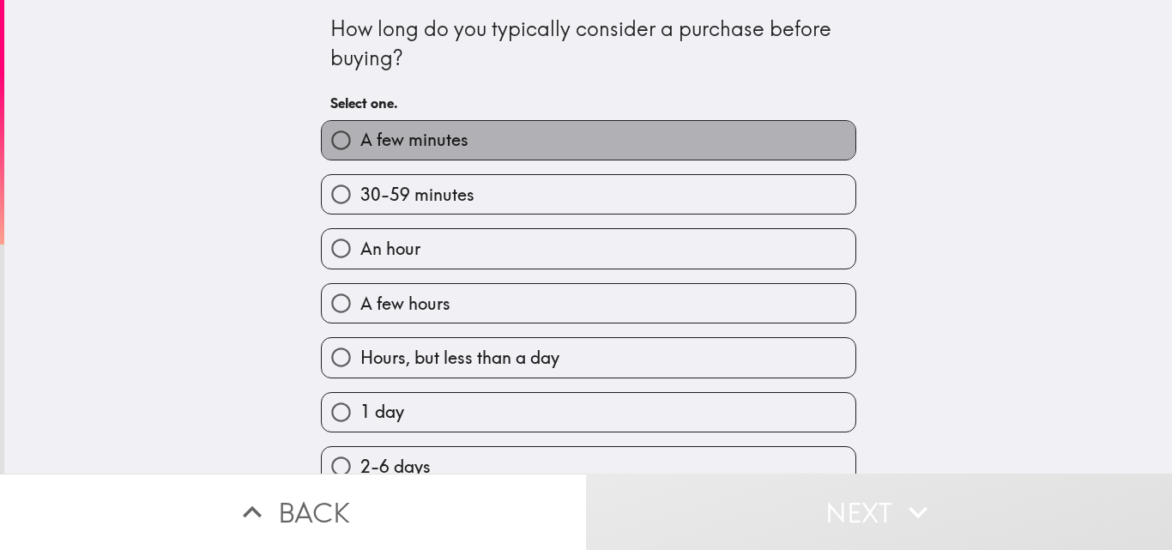
click at [384, 135] on span "A few minutes" at bounding box center [414, 140] width 108 height 24
click at [360, 135] on input "A few minutes" at bounding box center [341, 140] width 39 height 39
radio input "true"
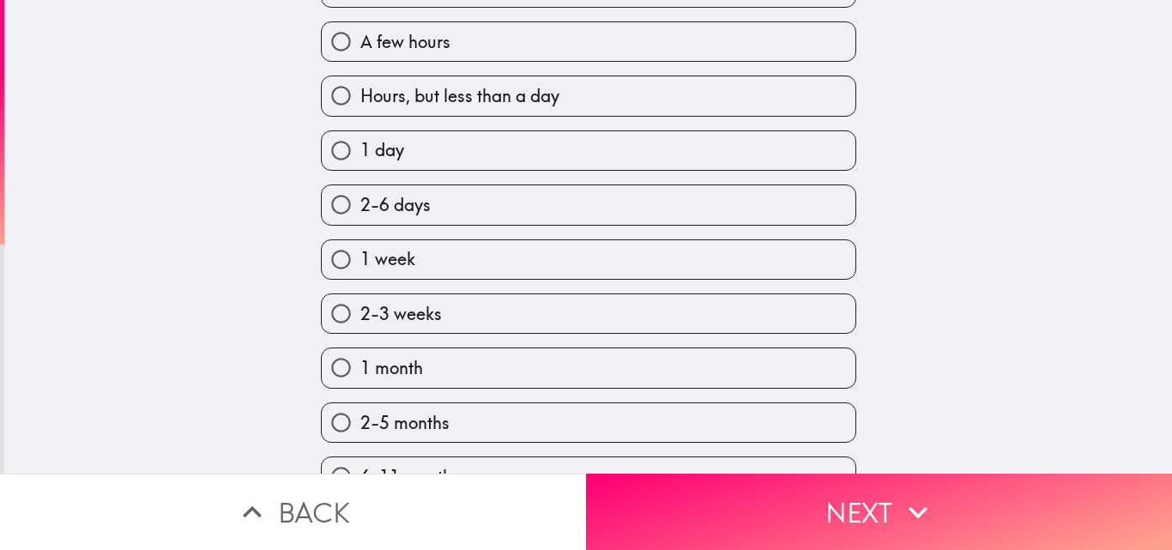
scroll to position [343, 0]
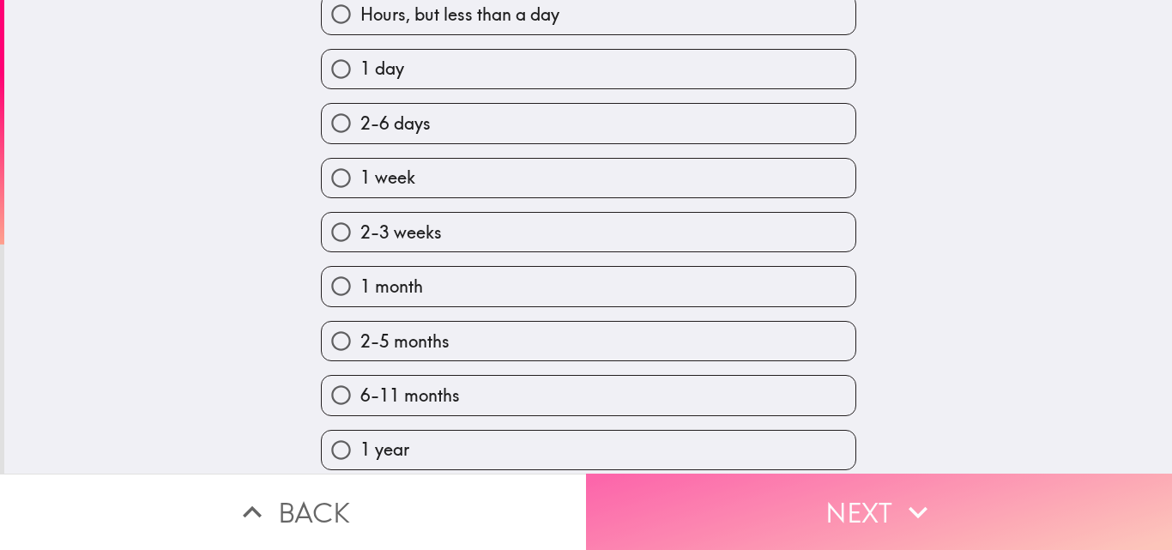
click at [951, 508] on button "Next" at bounding box center [879, 512] width 586 height 76
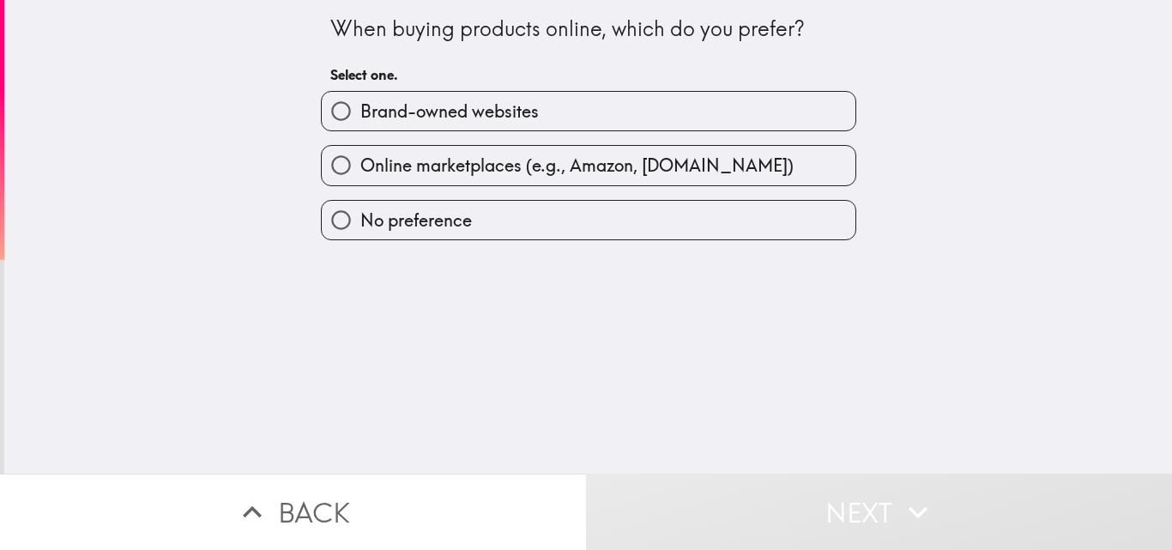
click at [427, 120] on span "Brand-owned websites" at bounding box center [449, 112] width 179 height 24
click at [360, 120] on input "Brand-owned websites" at bounding box center [341, 111] width 39 height 39
radio input "true"
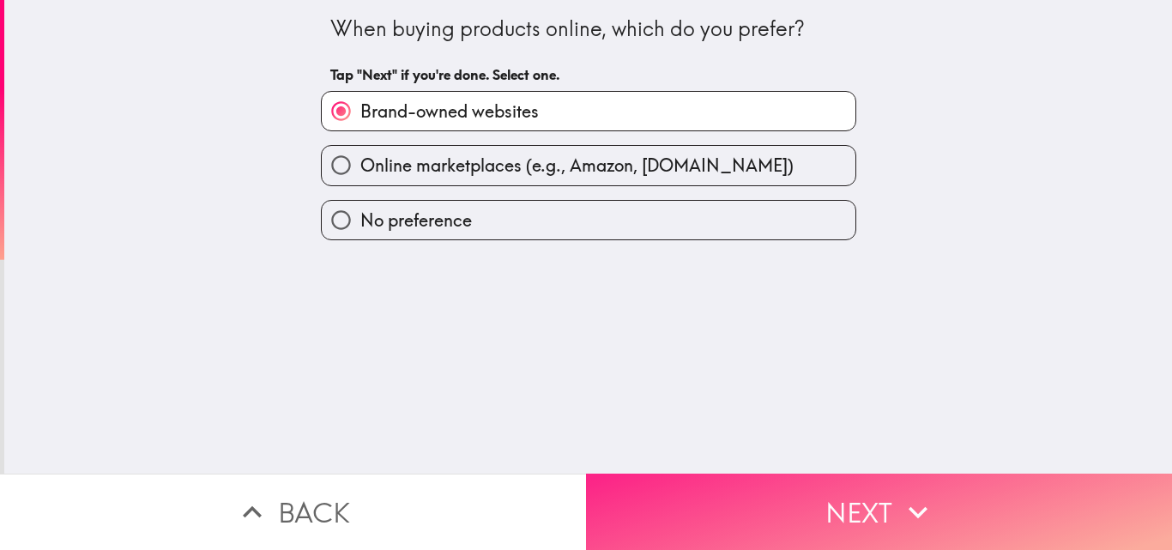
click at [782, 490] on button "Next" at bounding box center [879, 512] width 586 height 76
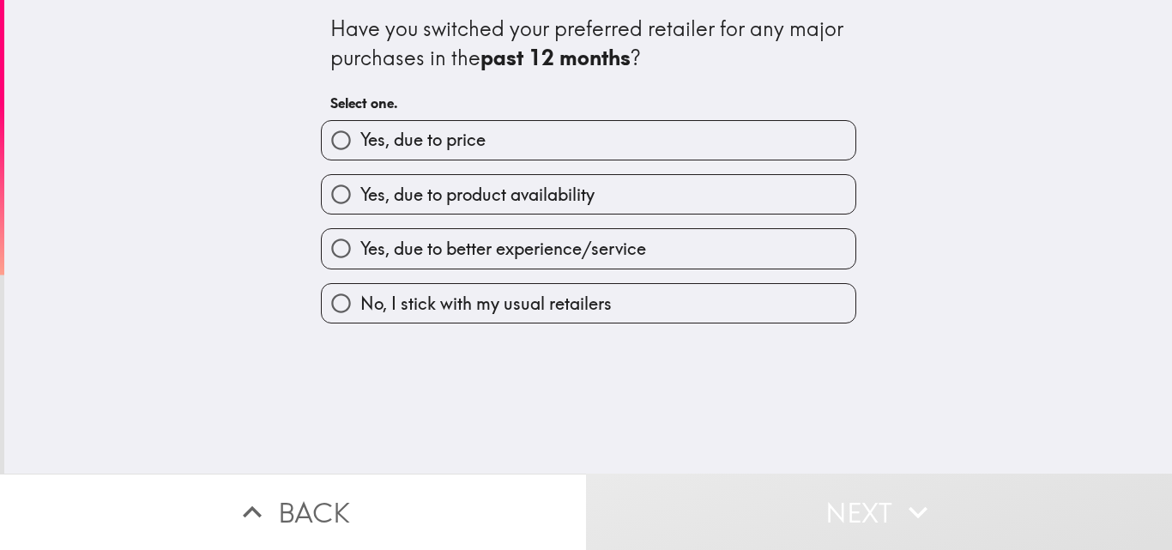
click at [417, 144] on span "Yes, due to price" at bounding box center [422, 140] width 125 height 24
click at [360, 144] on input "Yes, due to price" at bounding box center [341, 140] width 39 height 39
radio input "true"
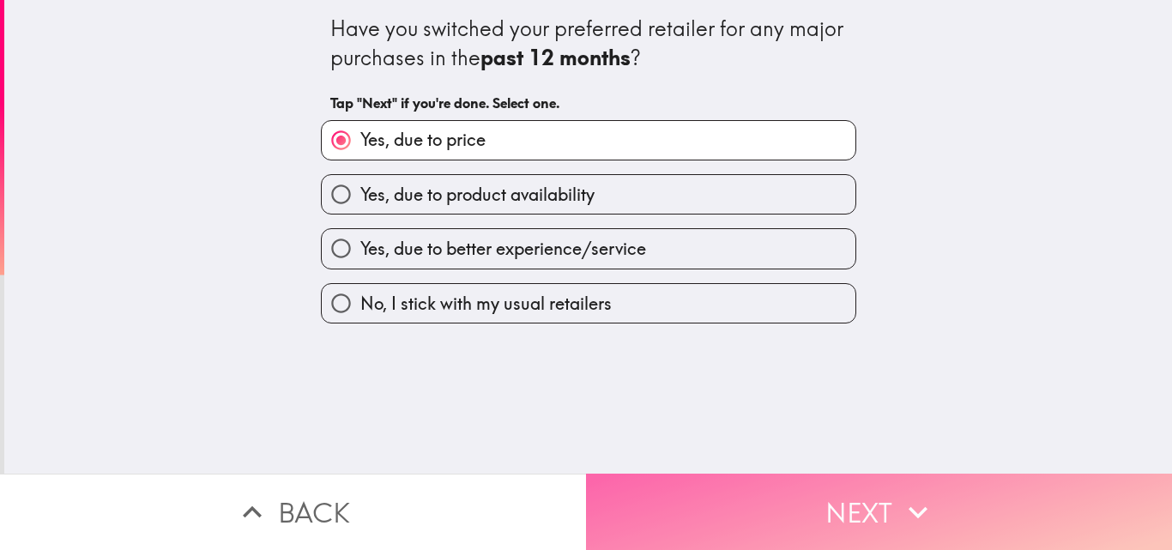
click at [866, 493] on button "Next" at bounding box center [879, 512] width 586 height 76
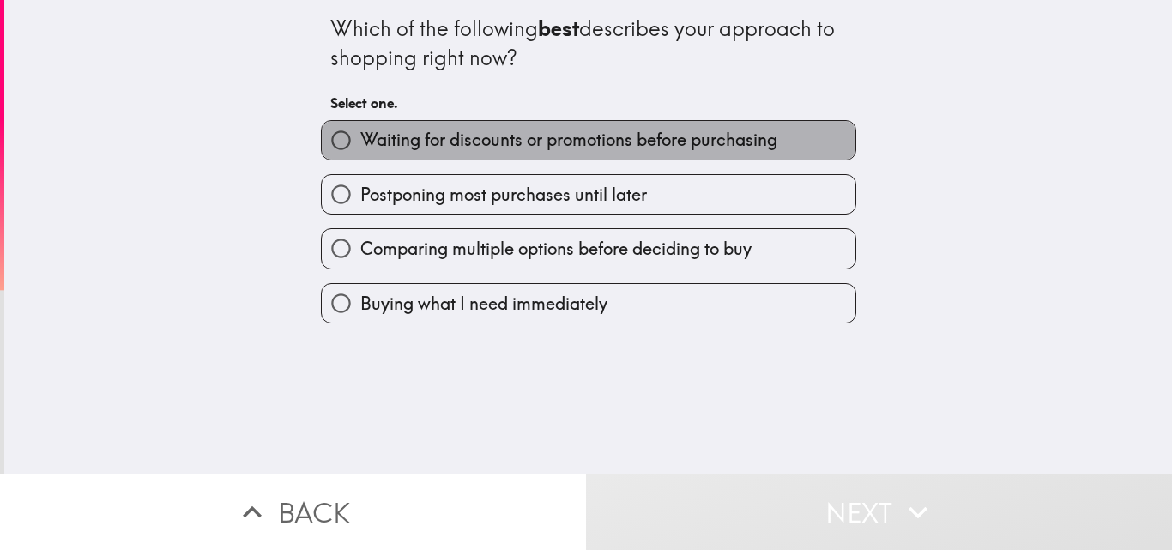
click at [454, 141] on span "Waiting for discounts or promotions before purchasing" at bounding box center [568, 140] width 417 height 24
click at [360, 141] on input "Waiting for discounts or promotions before purchasing" at bounding box center [341, 140] width 39 height 39
radio input "true"
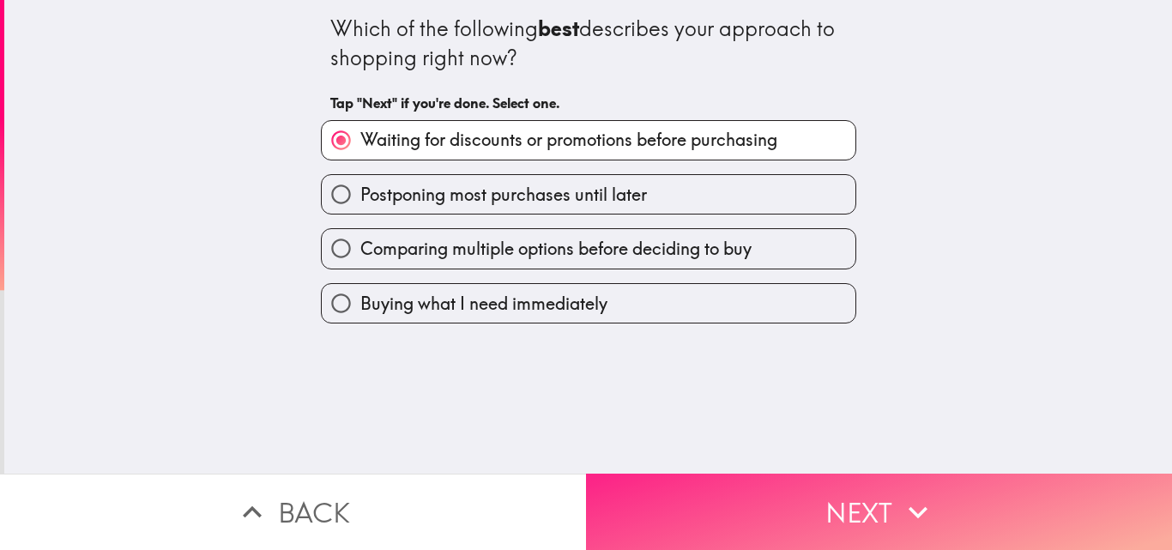
click at [787, 498] on button "Next" at bounding box center [879, 512] width 586 height 76
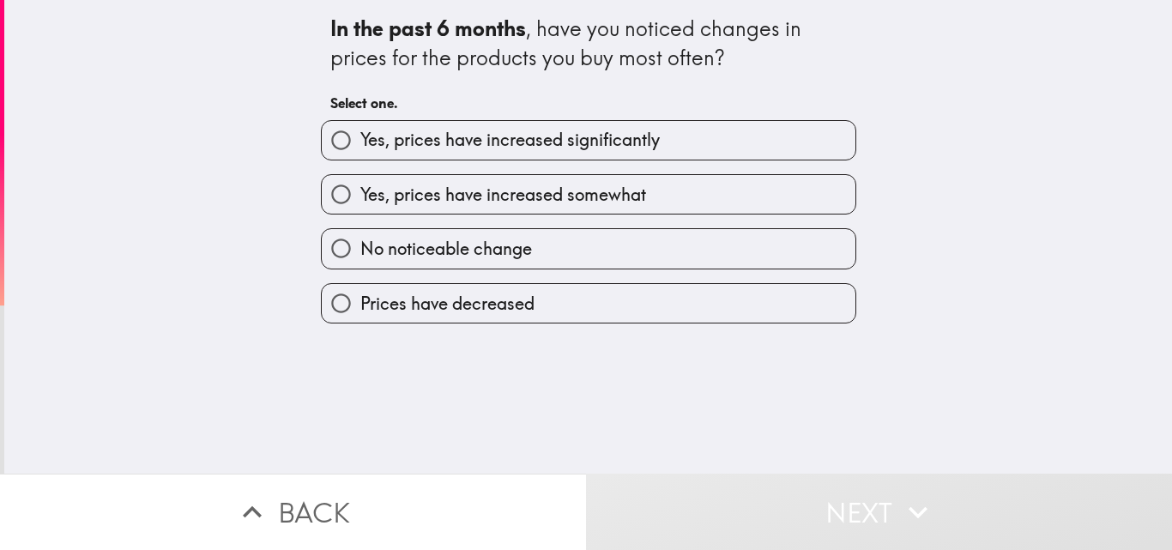
click at [411, 138] on span "Yes, prices have increased significantly" at bounding box center [510, 140] width 300 height 24
click at [360, 138] on input "Yes, prices have increased significantly" at bounding box center [341, 140] width 39 height 39
radio input "true"
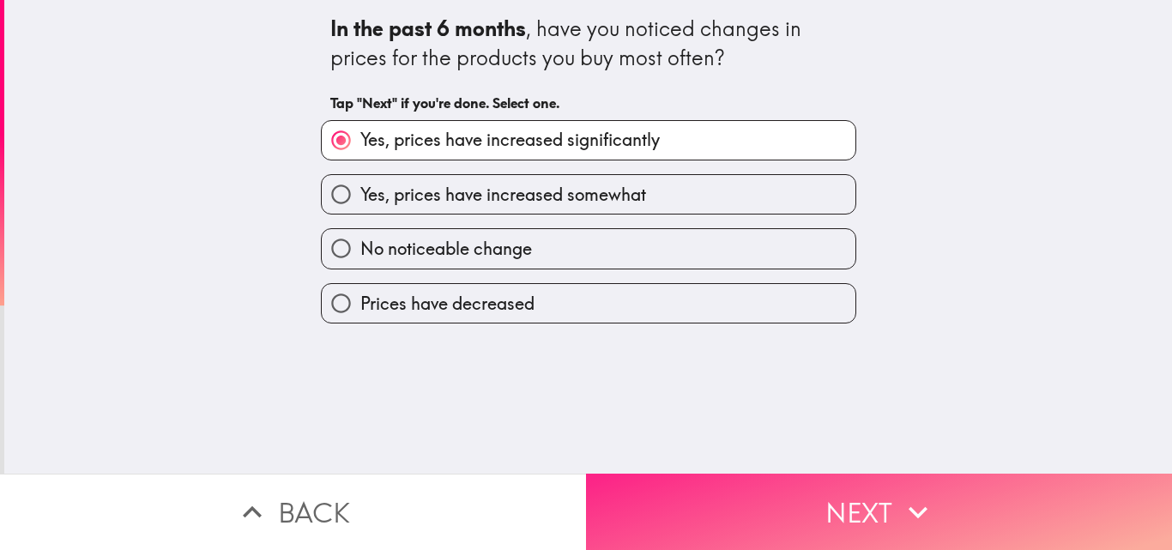
click at [756, 503] on button "Next" at bounding box center [879, 512] width 586 height 76
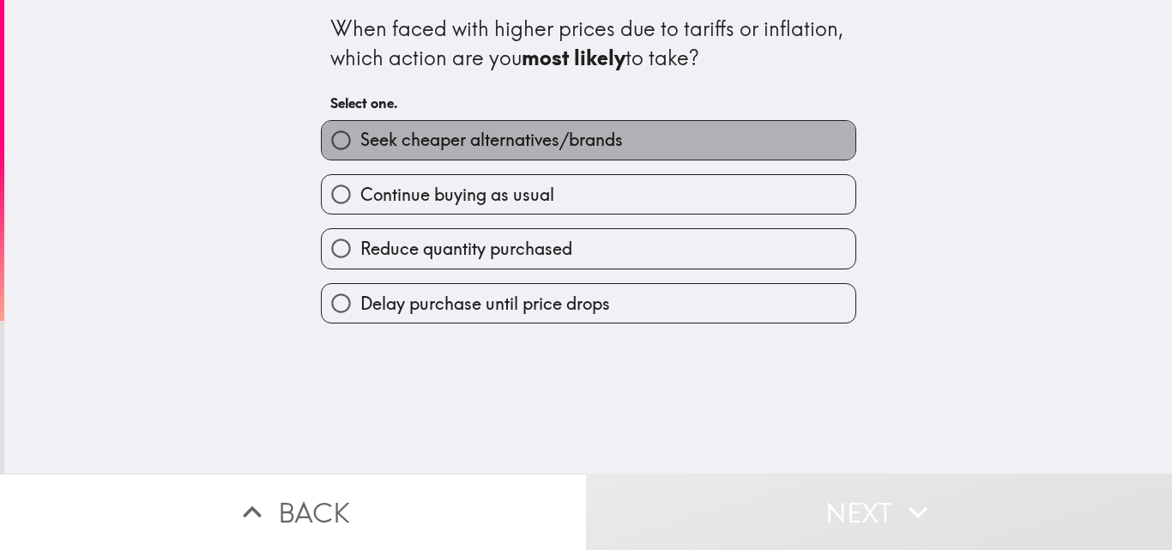
click at [378, 123] on label "Seek cheaper alternatives/brands" at bounding box center [589, 140] width 534 height 39
click at [360, 123] on input "Seek cheaper alternatives/brands" at bounding box center [341, 140] width 39 height 39
radio input "true"
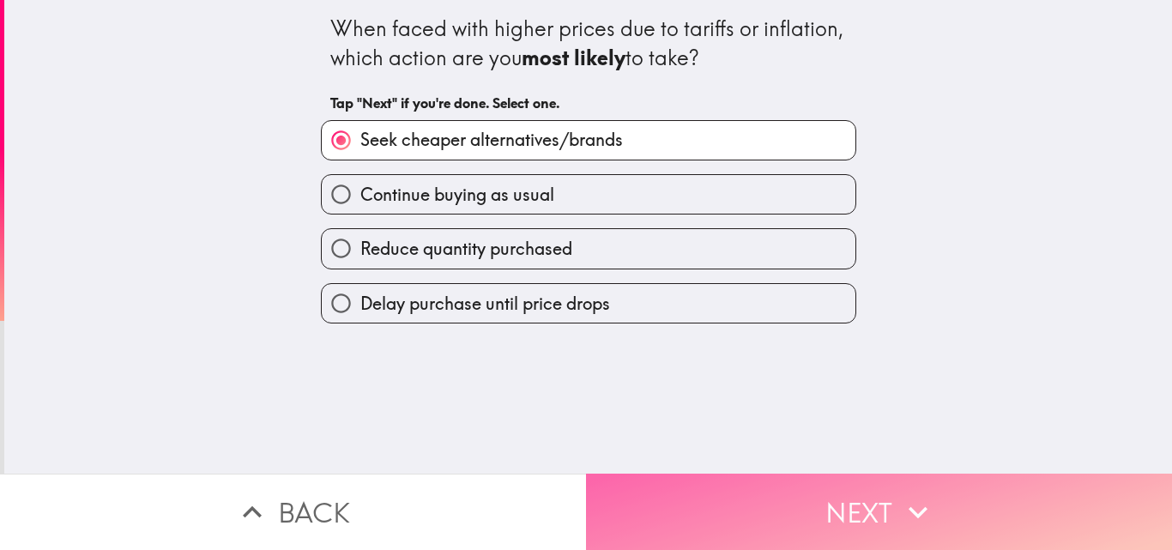
drag, startPoint x: 820, startPoint y: 495, endPoint x: 804, endPoint y: 466, distance: 33.4
click at [820, 491] on button "Next" at bounding box center [879, 512] width 586 height 76
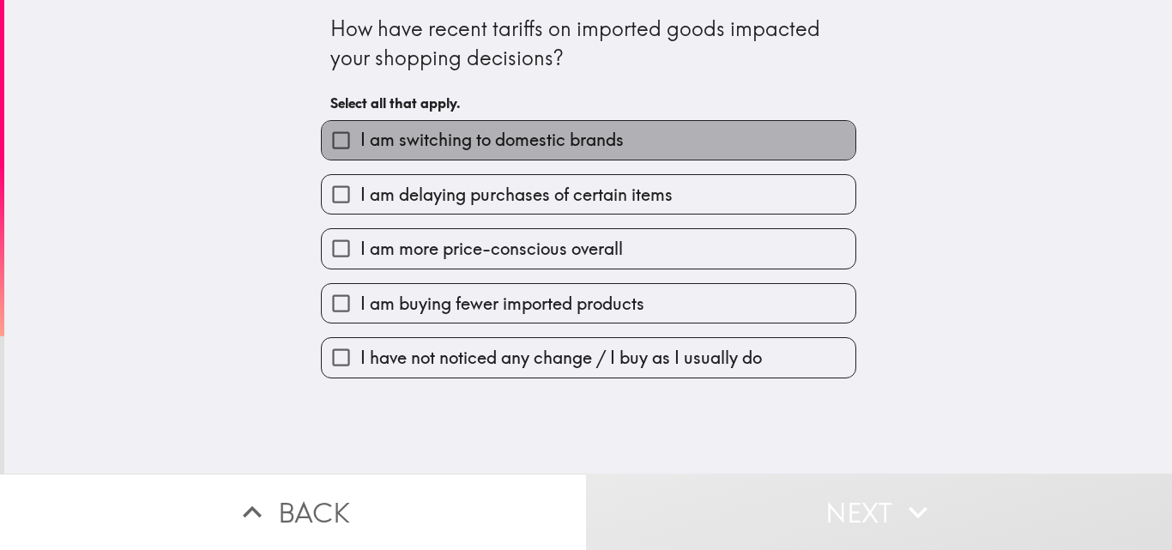
click at [491, 130] on span "I am switching to domestic brands" at bounding box center [491, 140] width 263 height 24
click at [360, 130] on input "I am switching to domestic brands" at bounding box center [341, 140] width 39 height 39
checkbox input "true"
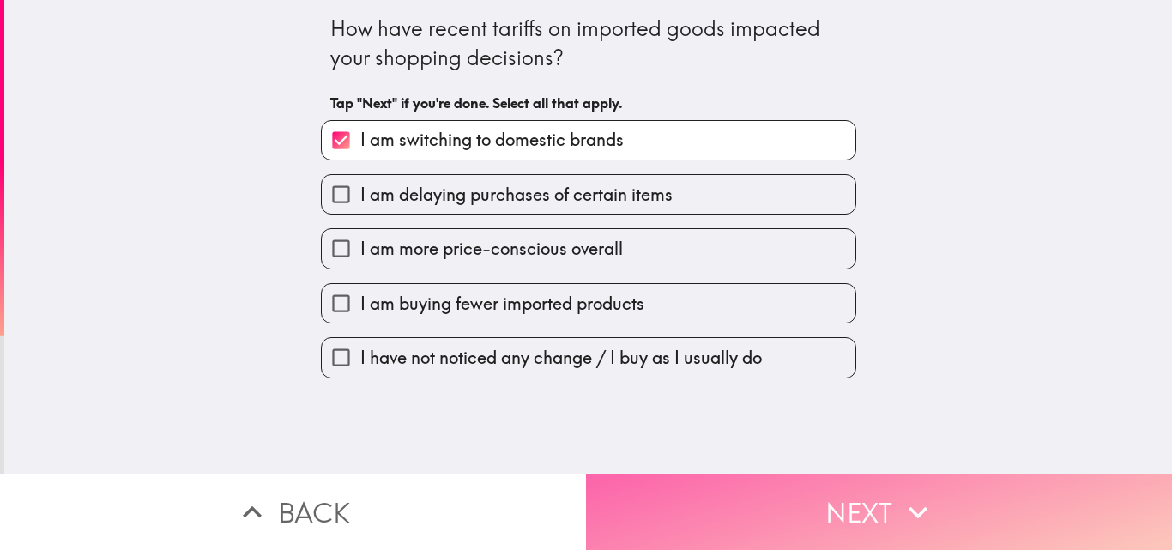
click at [789, 480] on button "Next" at bounding box center [879, 512] width 586 height 76
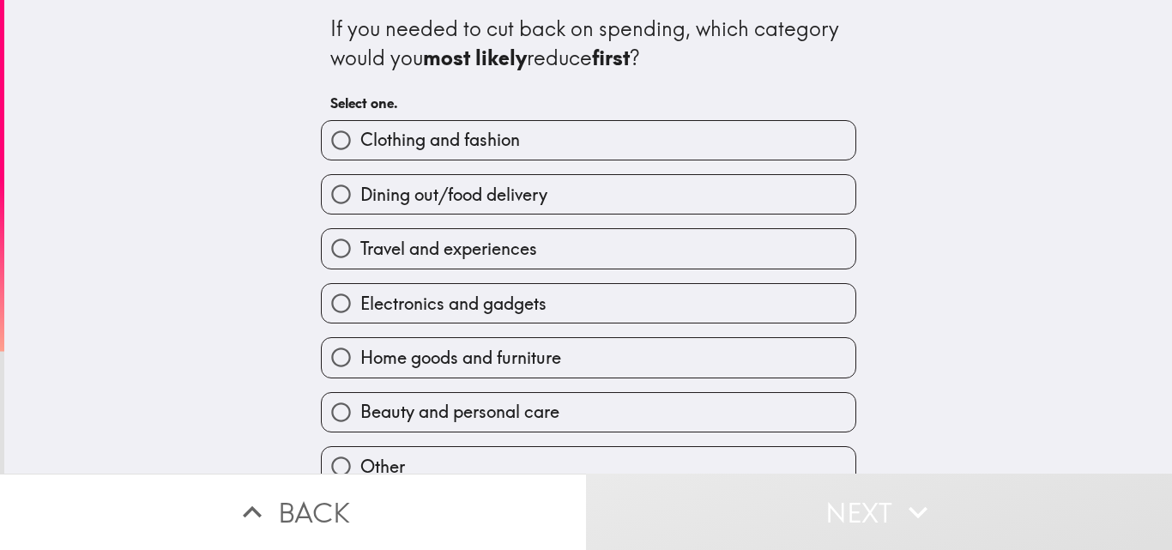
click at [360, 145] on span "Clothing and fashion" at bounding box center [440, 140] width 160 height 24
click at [354, 145] on input "Clothing and fashion" at bounding box center [341, 140] width 39 height 39
radio input "true"
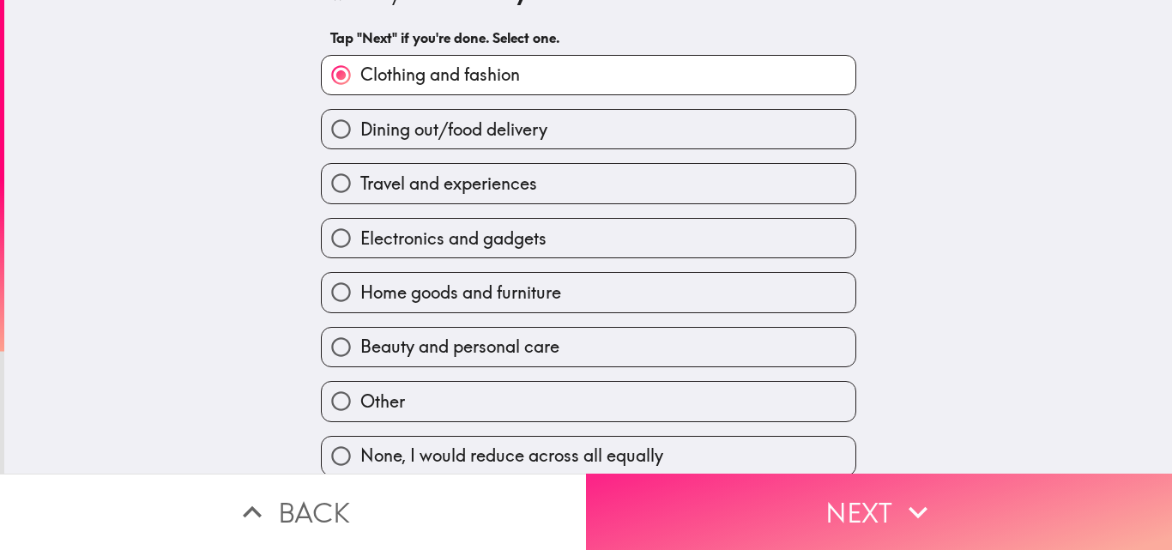
scroll to position [82, 0]
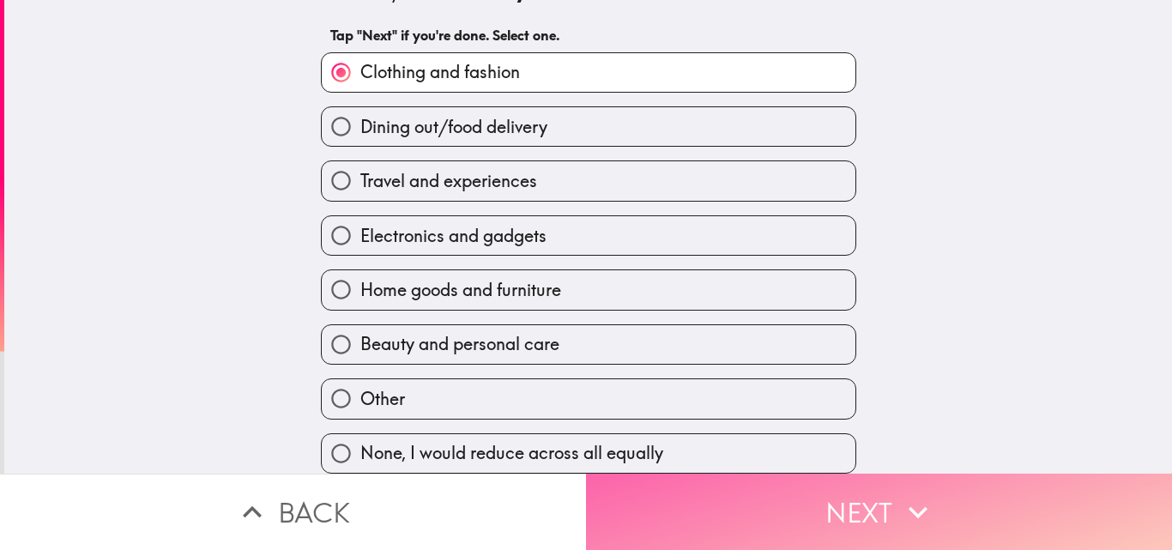
click at [796, 505] on button "Next" at bounding box center [879, 512] width 586 height 76
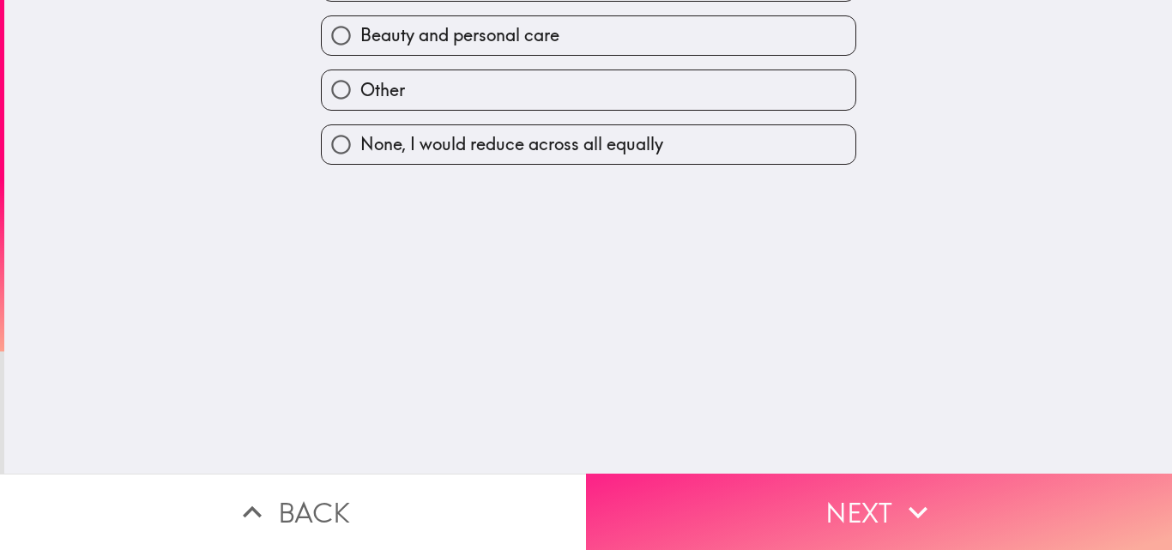
scroll to position [0, 0]
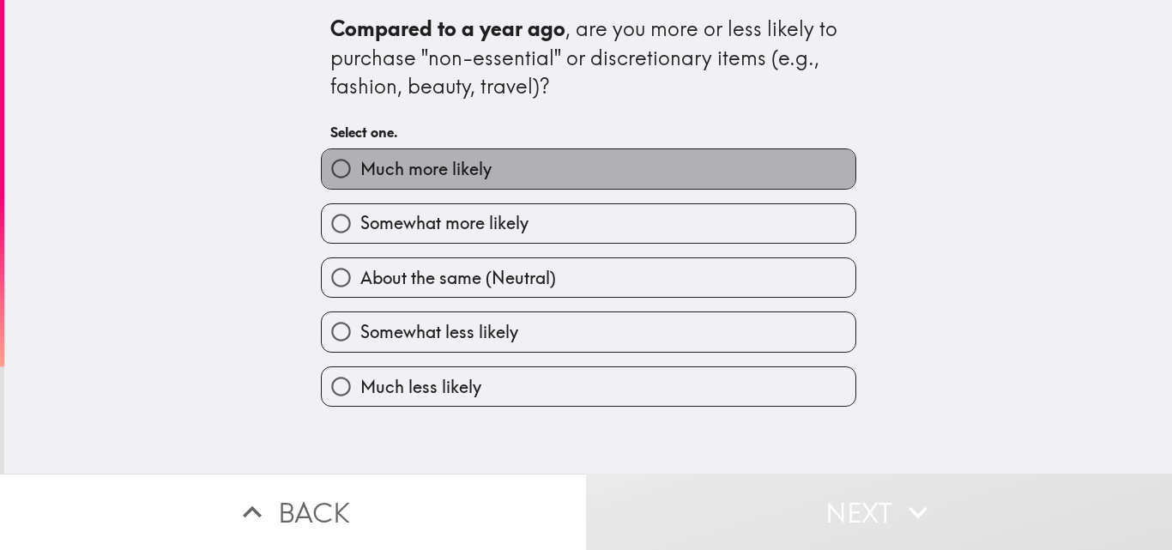
click at [451, 159] on span "Much more likely" at bounding box center [425, 169] width 131 height 24
click at [360, 159] on input "Much more likely" at bounding box center [341, 168] width 39 height 39
radio input "true"
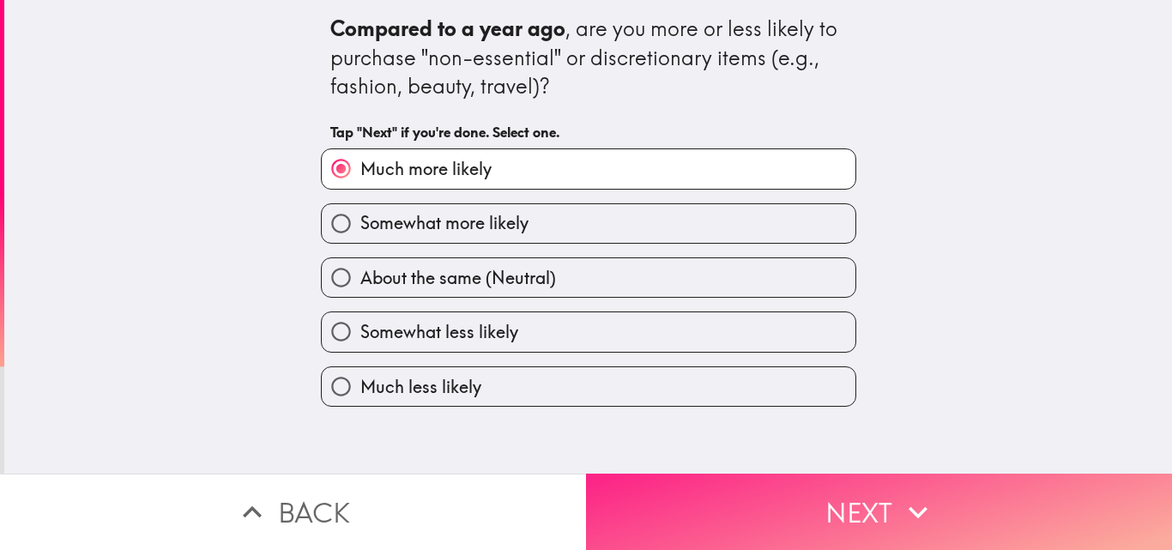
drag, startPoint x: 904, startPoint y: 501, endPoint x: 897, endPoint y: 516, distance: 16.1
click at [899, 511] on icon "button" at bounding box center [918, 512] width 38 height 38
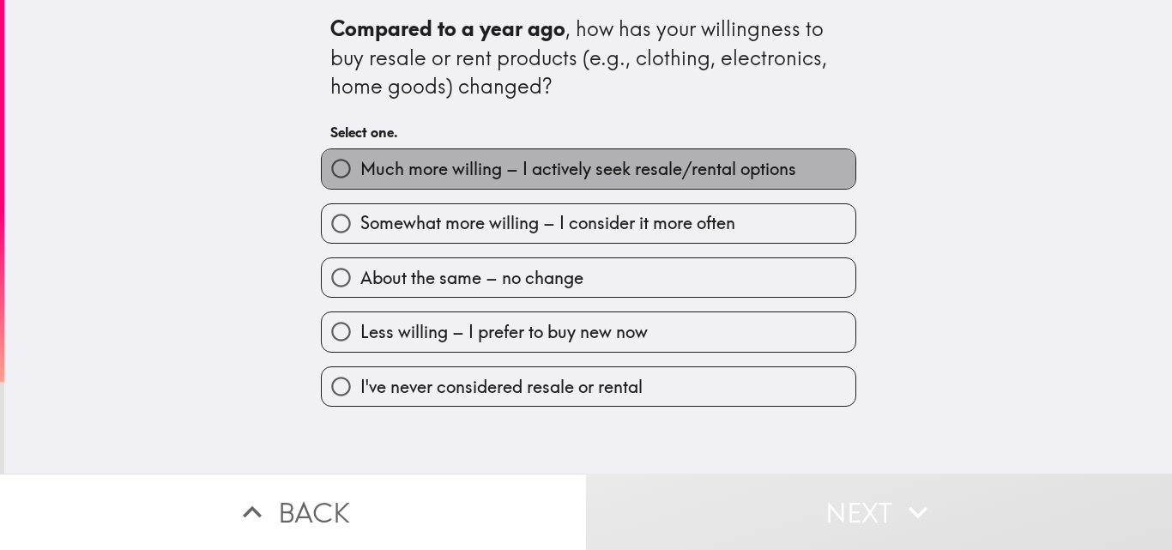
drag, startPoint x: 493, startPoint y: 171, endPoint x: 427, endPoint y: 220, distance: 82.2
click at [492, 171] on span "Much more willing – I actively seek resale/rental options" at bounding box center [578, 169] width 436 height 24
click at [360, 171] on input "Much more willing – I actively seek resale/rental options" at bounding box center [341, 168] width 39 height 39
radio input "true"
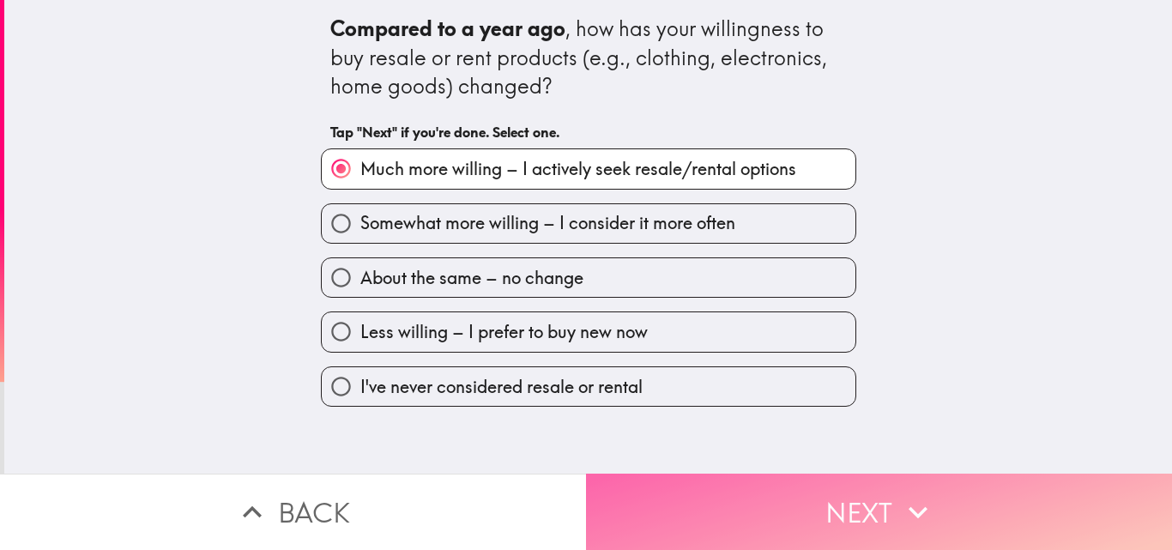
click at [769, 483] on button "Next" at bounding box center [879, 512] width 586 height 76
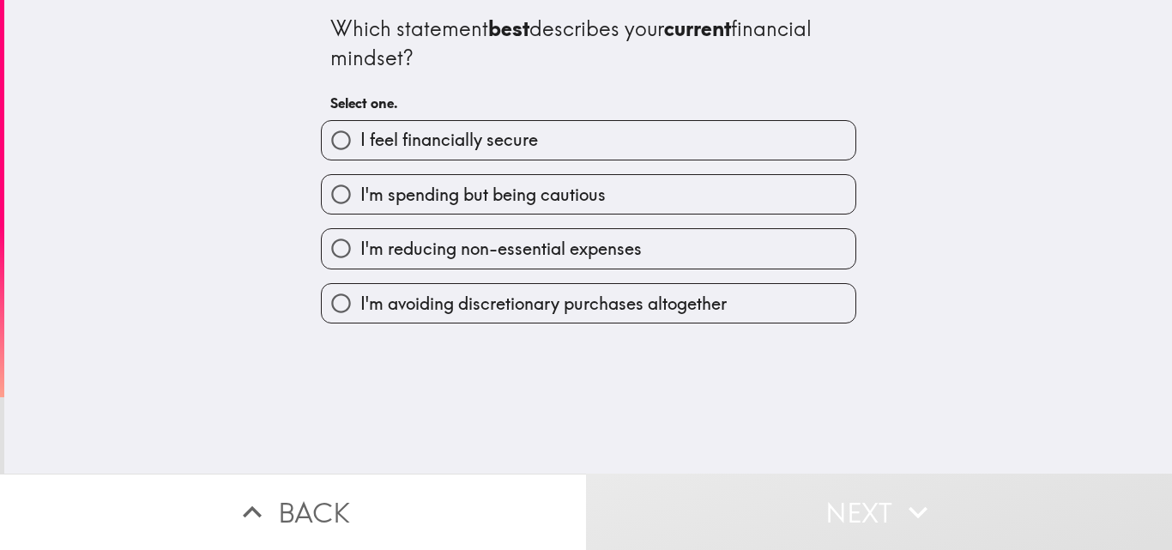
click at [532, 142] on label "I feel financially secure" at bounding box center [589, 140] width 534 height 39
click at [360, 142] on input "I feel financially secure" at bounding box center [341, 140] width 39 height 39
radio input "true"
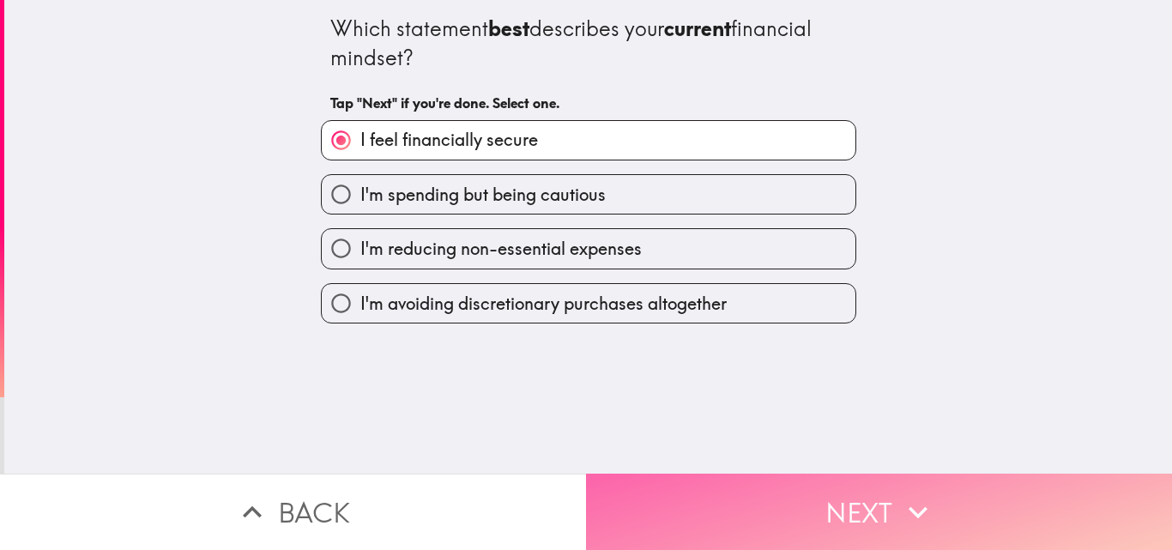
click at [899, 493] on icon "button" at bounding box center [918, 512] width 38 height 38
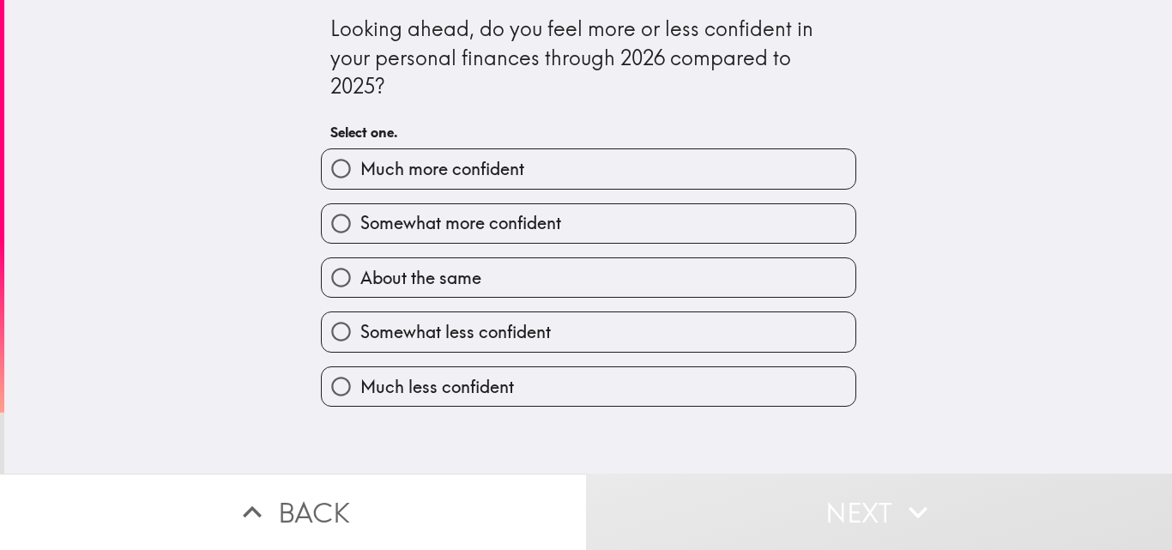
click at [518, 190] on div "Somewhat more confident" at bounding box center [581, 217] width 549 height 54
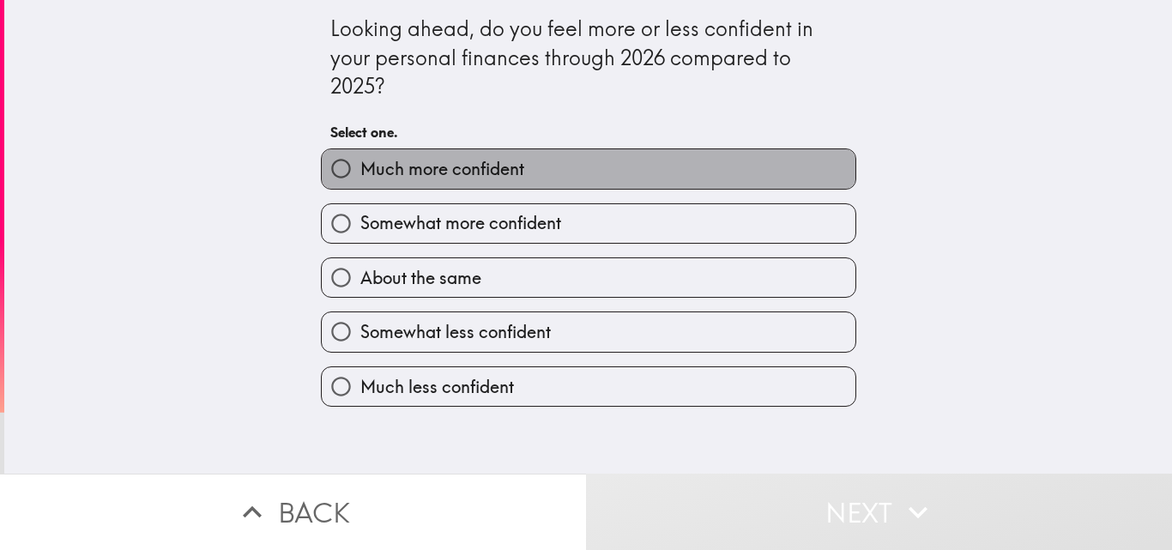
click at [481, 180] on span "Much more confident" at bounding box center [442, 169] width 164 height 24
click at [360, 180] on input "Much more confident" at bounding box center [341, 168] width 39 height 39
radio input "true"
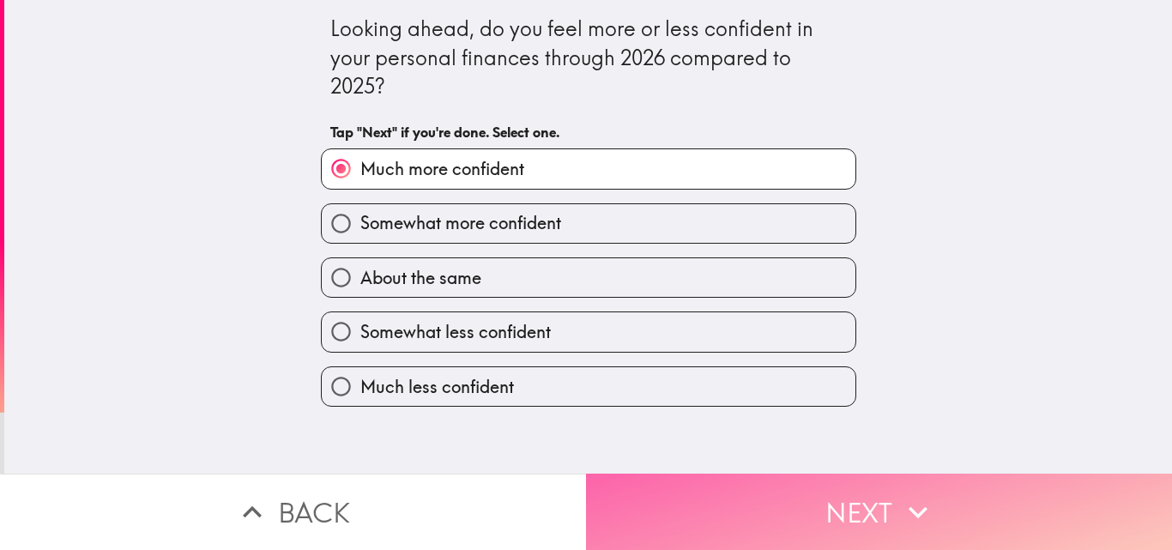
click at [744, 487] on button "Next" at bounding box center [879, 512] width 586 height 76
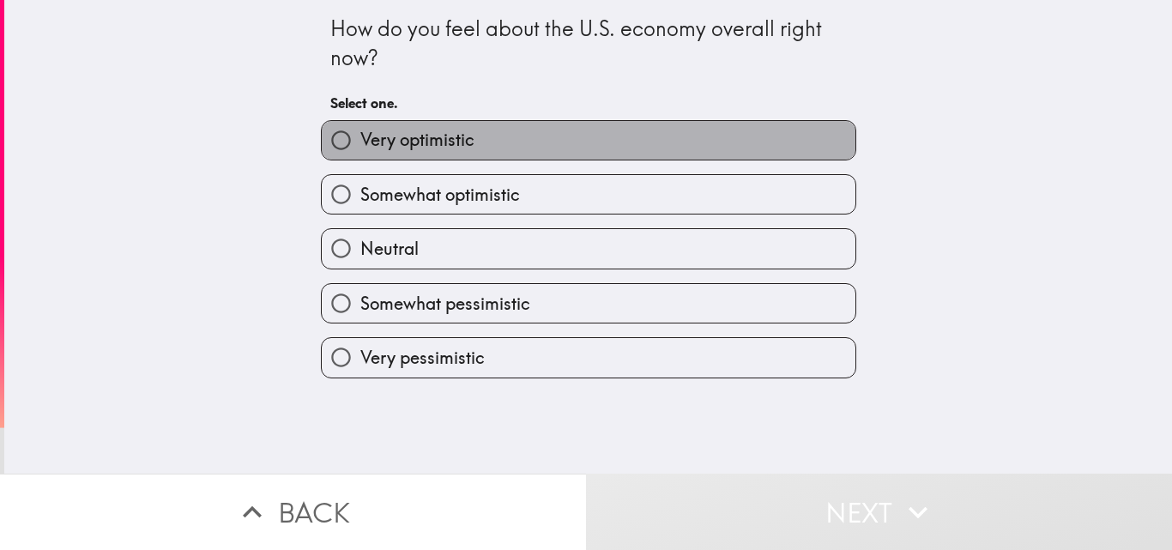
click at [451, 159] on label "Very optimistic" at bounding box center [589, 140] width 534 height 39
click at [360, 159] on input "Very optimistic" at bounding box center [341, 140] width 39 height 39
radio input "true"
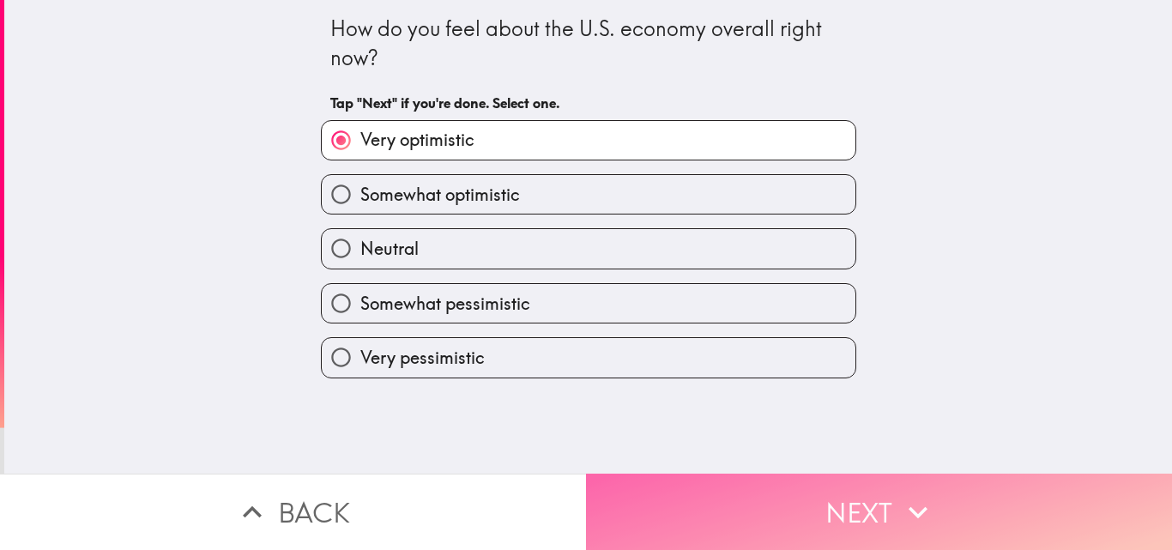
click at [846, 488] on button "Next" at bounding box center [879, 512] width 586 height 76
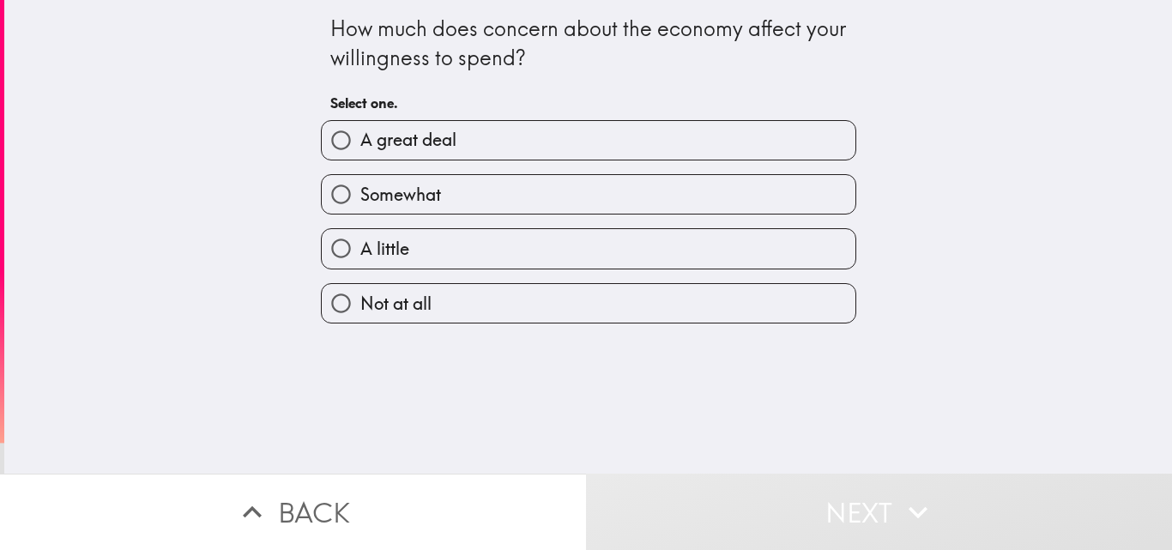
click at [390, 142] on span "A great deal" at bounding box center [408, 140] width 96 height 24
click at [360, 142] on input "A great deal" at bounding box center [341, 140] width 39 height 39
radio input "true"
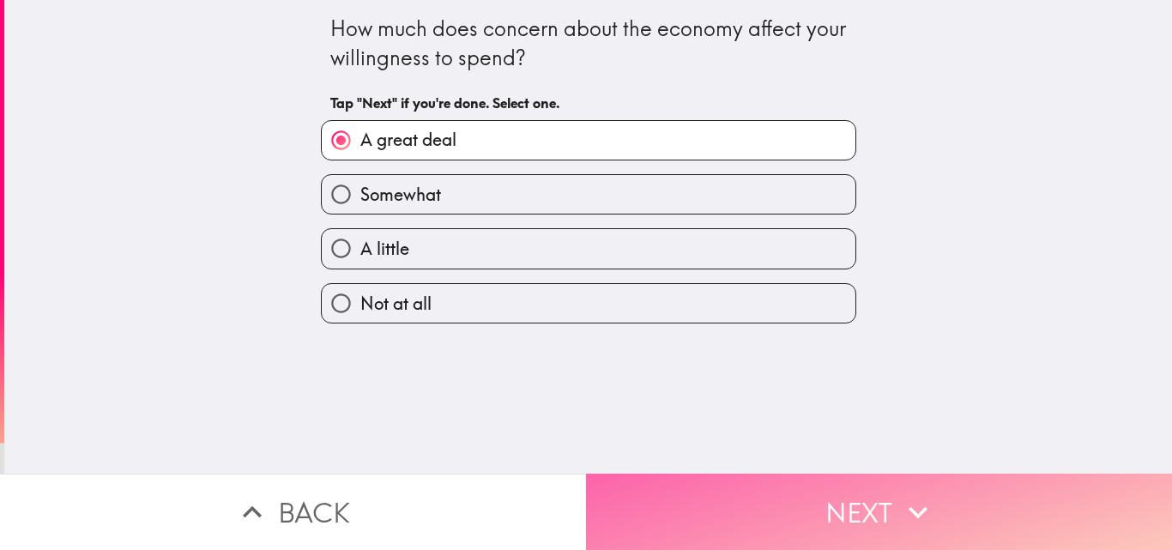
click at [845, 505] on button "Next" at bounding box center [879, 512] width 586 height 76
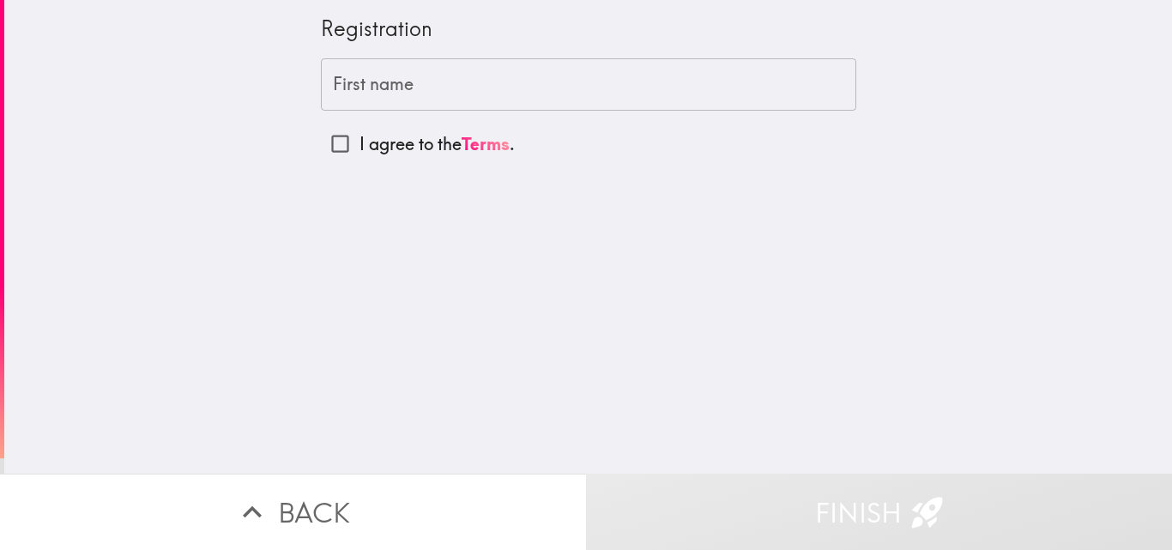
click at [410, 101] on input "First name" at bounding box center [589, 84] width 536 height 53
click at [396, 105] on input "First name" at bounding box center [589, 84] width 536 height 53
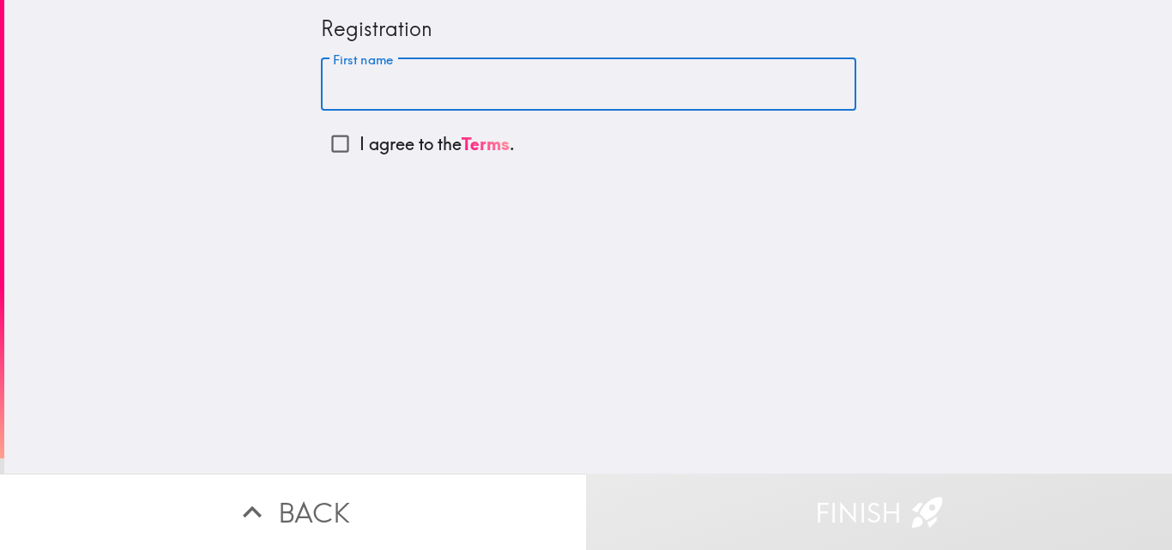
paste input "[PERSON_NAME]"
drag, startPoint x: 457, startPoint y: 83, endPoint x: 361, endPoint y: 95, distance: 96.0
click at [361, 95] on input "[PERSON_NAME]" at bounding box center [589, 84] width 536 height 53
type input "[PERSON_NAME]"
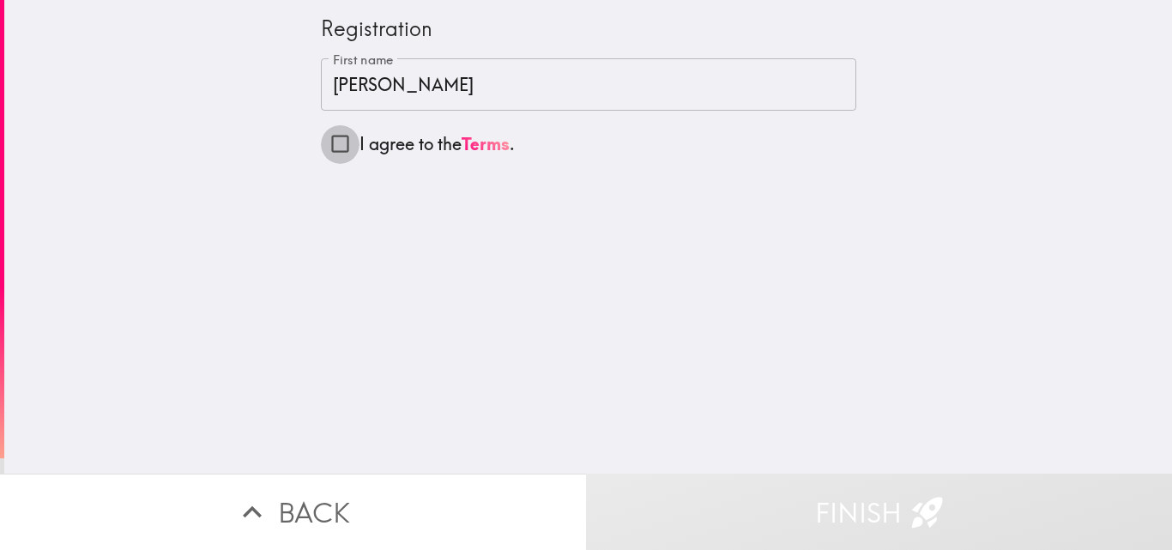
click at [322, 149] on input "I agree to the Terms ." at bounding box center [340, 143] width 39 height 39
checkbox input "true"
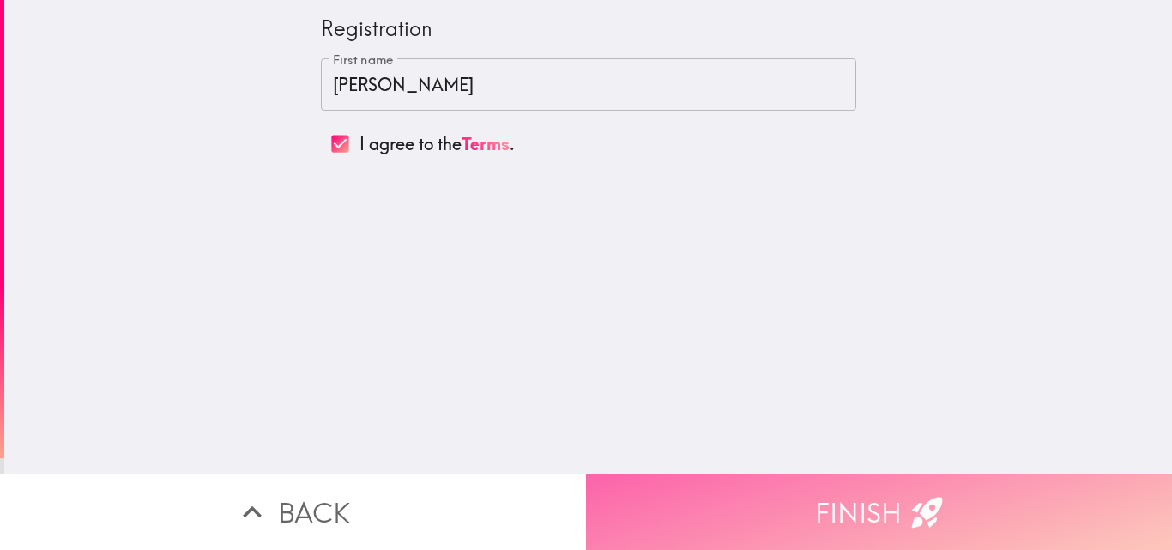
click at [863, 494] on button "Finish" at bounding box center [879, 512] width 586 height 76
